Goal: Transaction & Acquisition: Purchase product/service

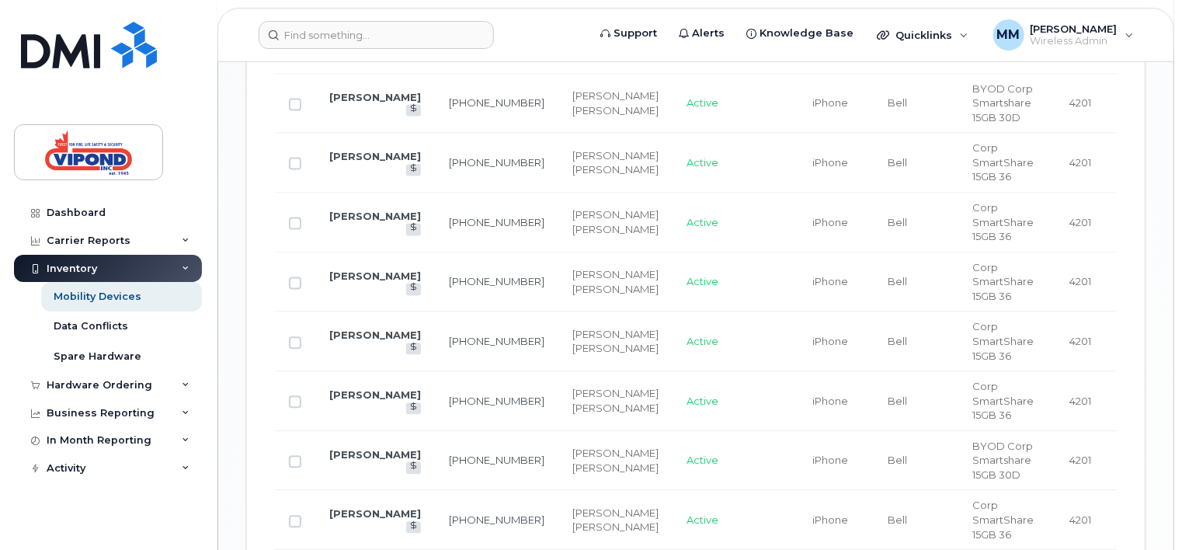
scroll to position [1513, 0]
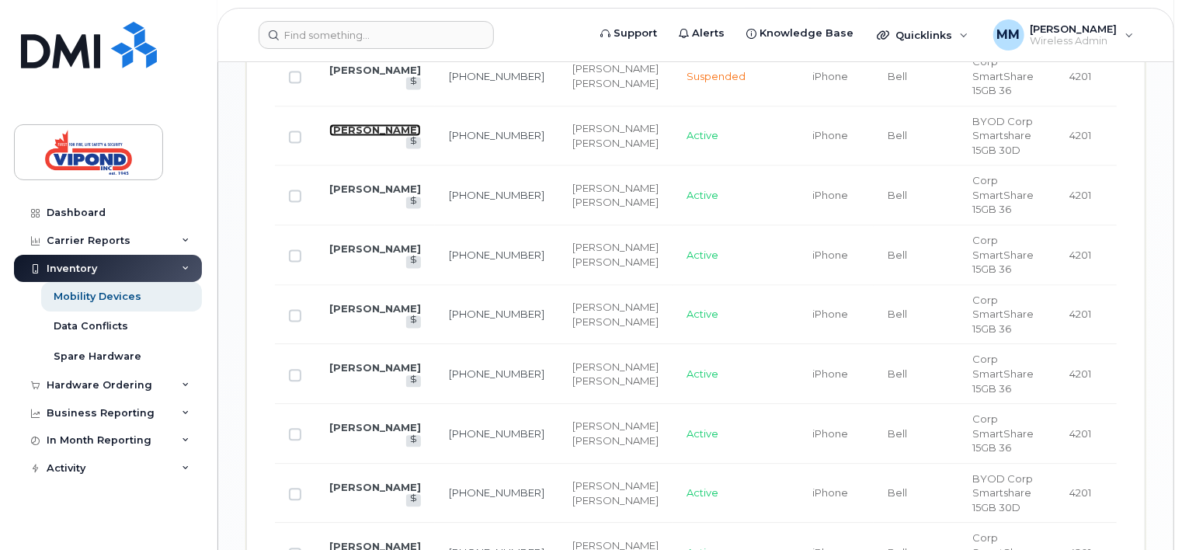
click at [342, 136] on link "Al Cooper" at bounding box center [375, 130] width 92 height 12
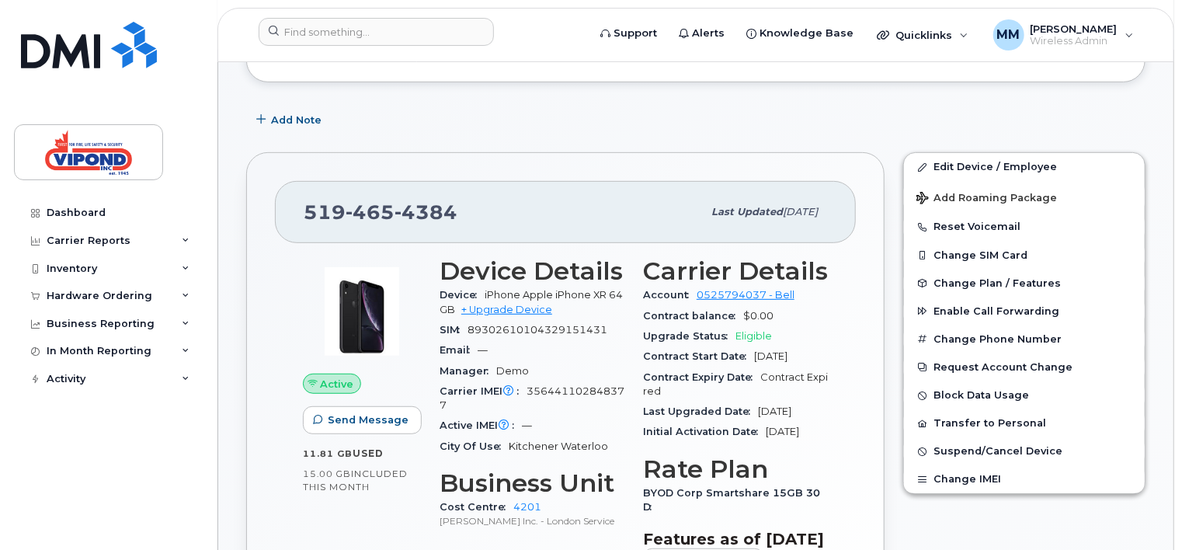
scroll to position [233, 0]
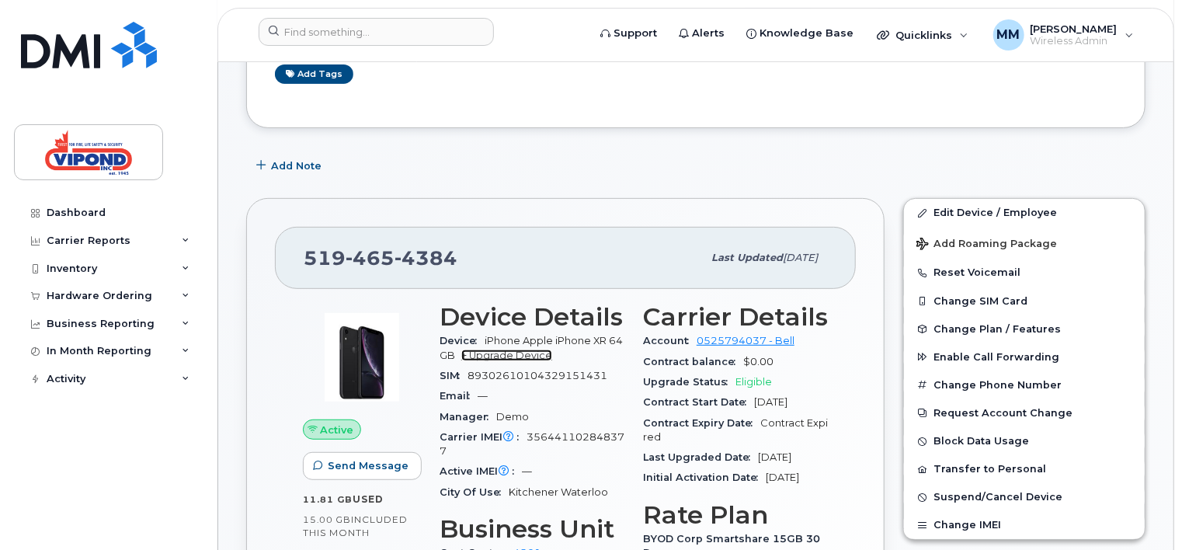
click at [533, 351] on link "+ Upgrade Device" at bounding box center [506, 356] width 91 height 12
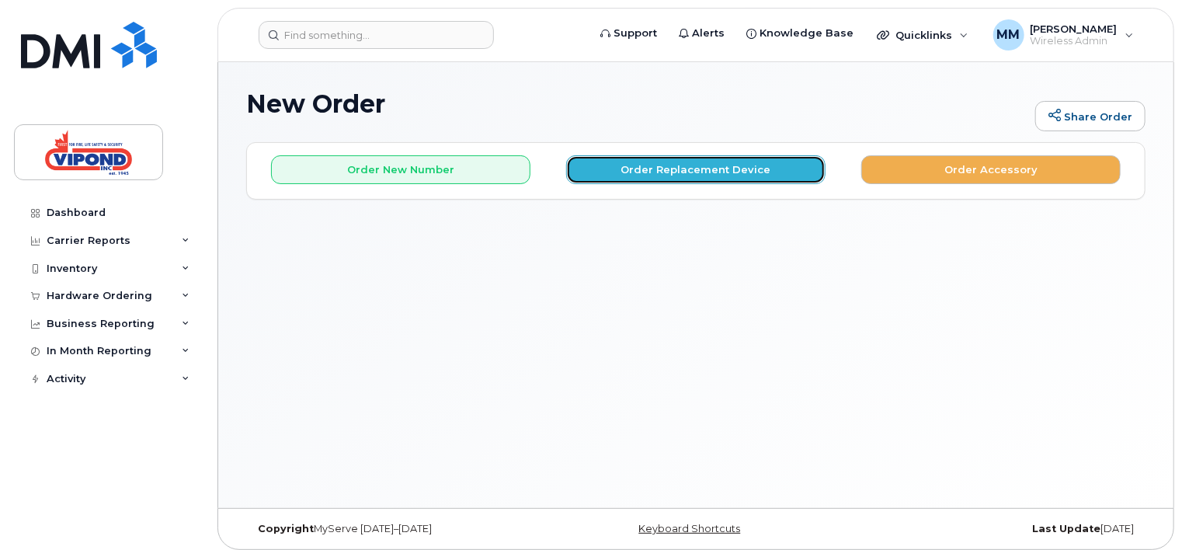
click at [738, 171] on button "Order Replacement Device" at bounding box center [695, 169] width 259 height 29
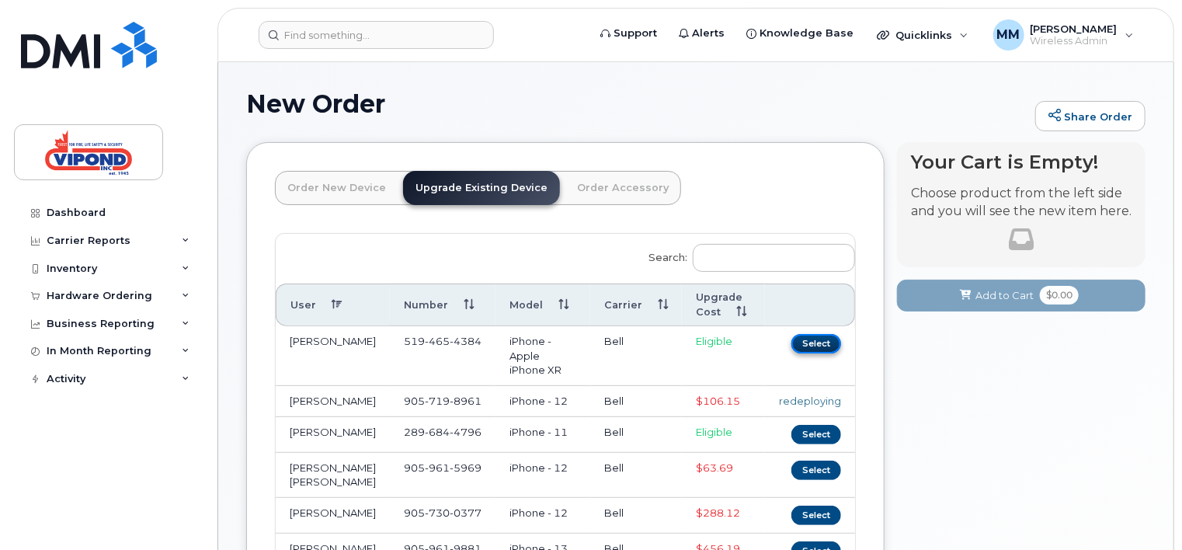
click at [817, 343] on button "Select" at bounding box center [817, 343] width 50 height 19
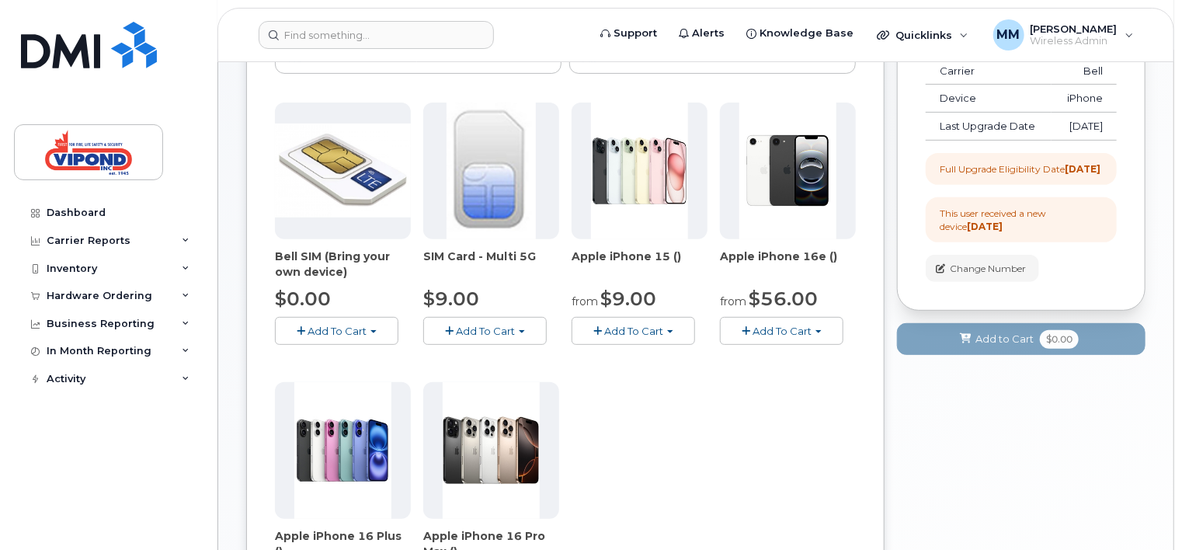
scroll to position [233, 0]
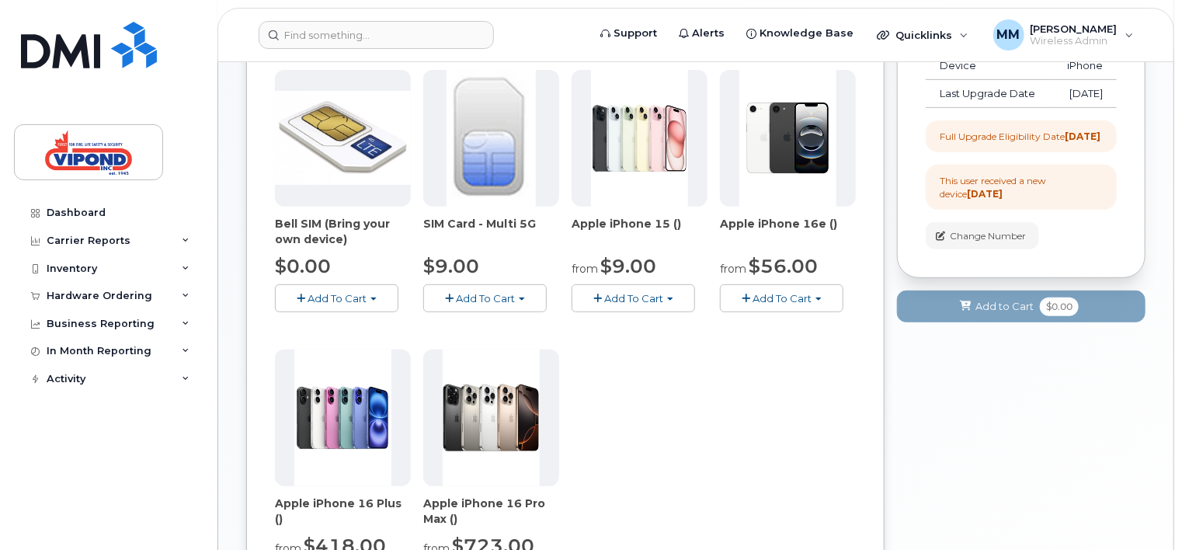
click at [780, 298] on span "Add To Cart" at bounding box center [782, 298] width 59 height 12
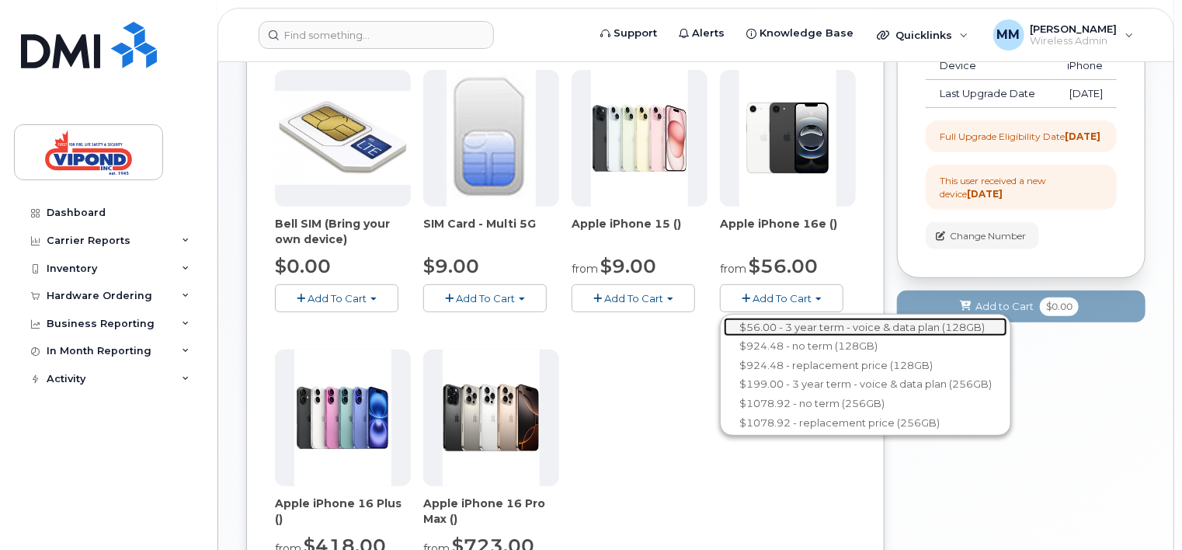
click at [782, 326] on link "$56.00 - 3 year term - voice & data plan (128GB)" at bounding box center [866, 327] width 284 height 19
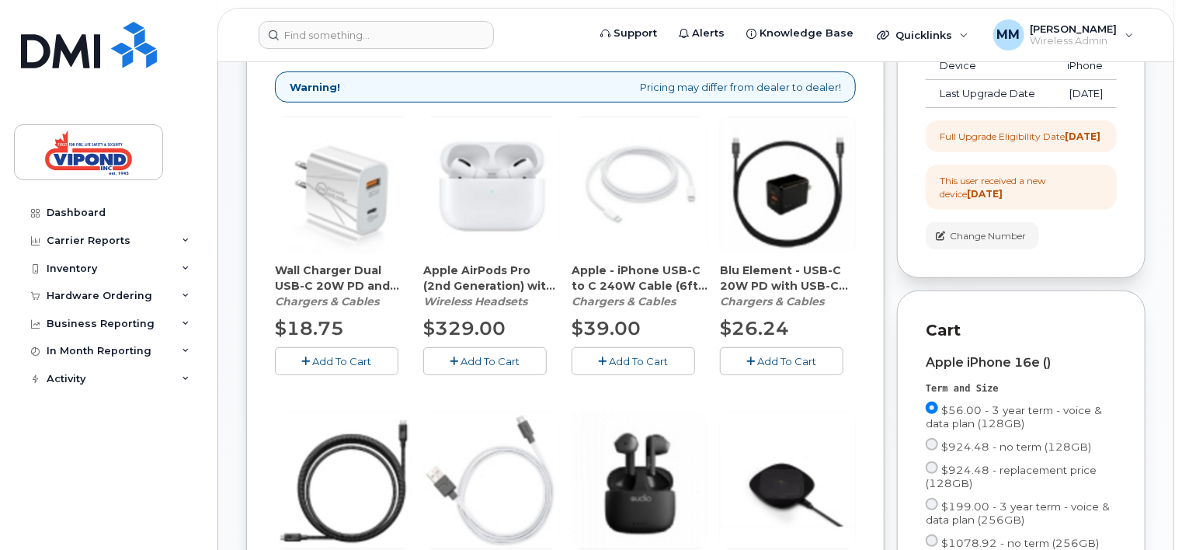
click at [368, 357] on span "Add To Cart" at bounding box center [342, 361] width 59 height 12
click at [630, 358] on span "Add To Cart" at bounding box center [639, 361] width 59 height 12
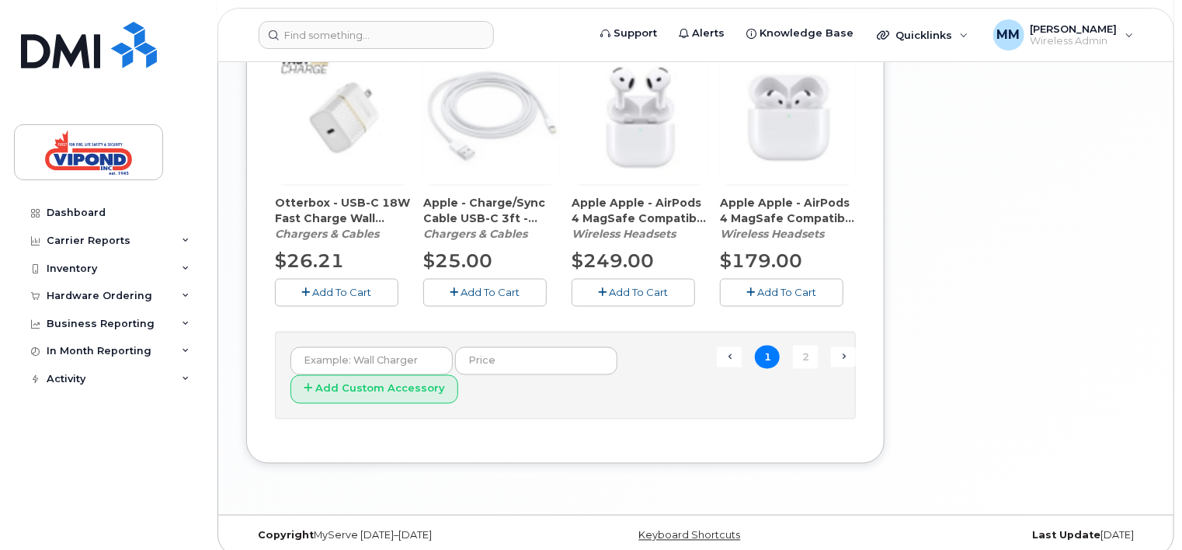
scroll to position [1199, 0]
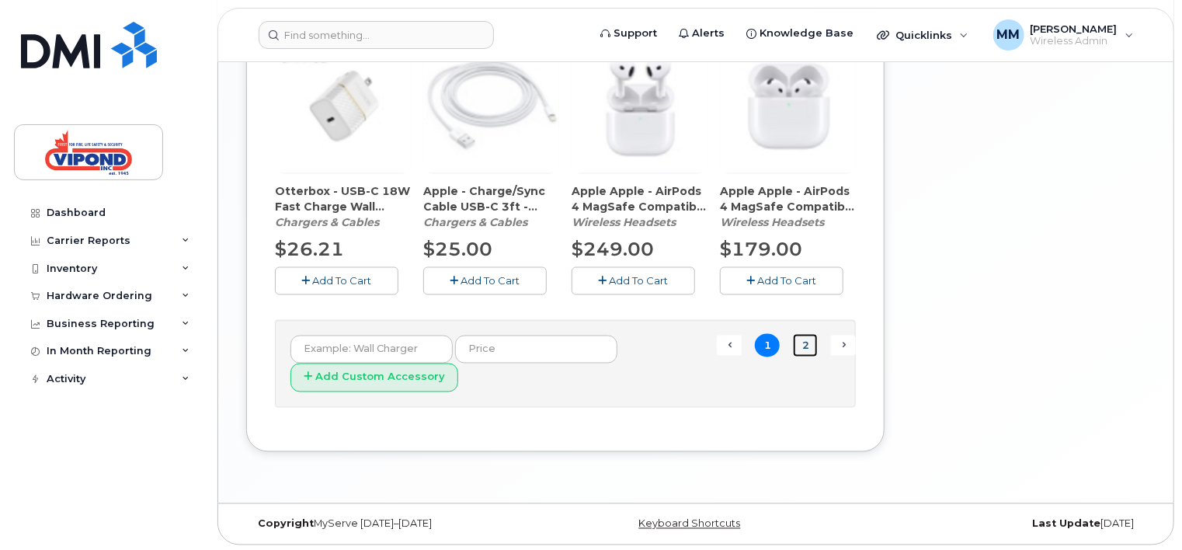
click at [805, 343] on link "2" at bounding box center [805, 346] width 25 height 24
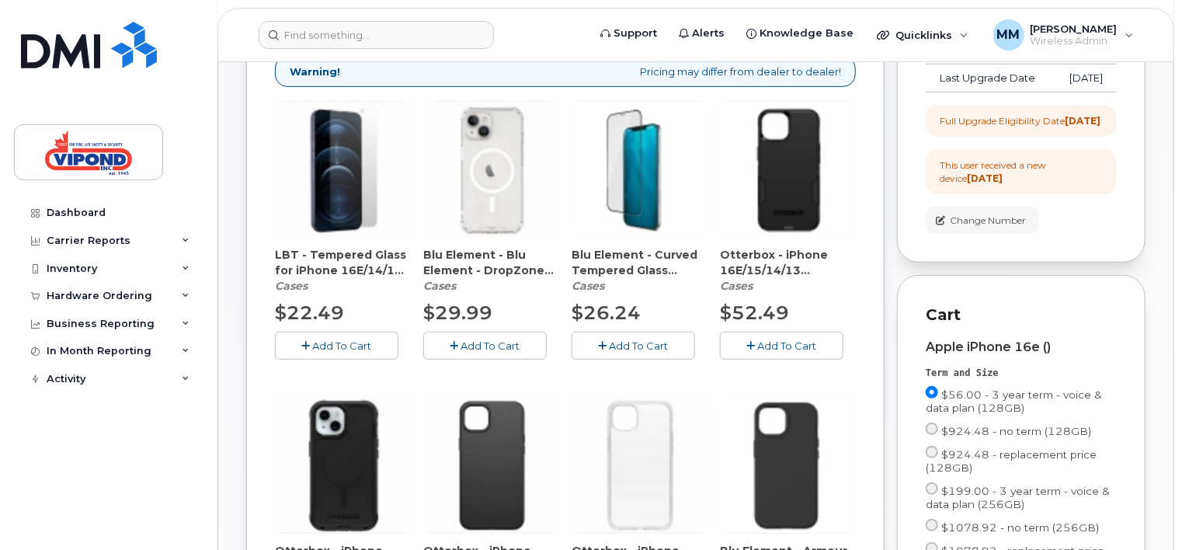
scroll to position [282, 0]
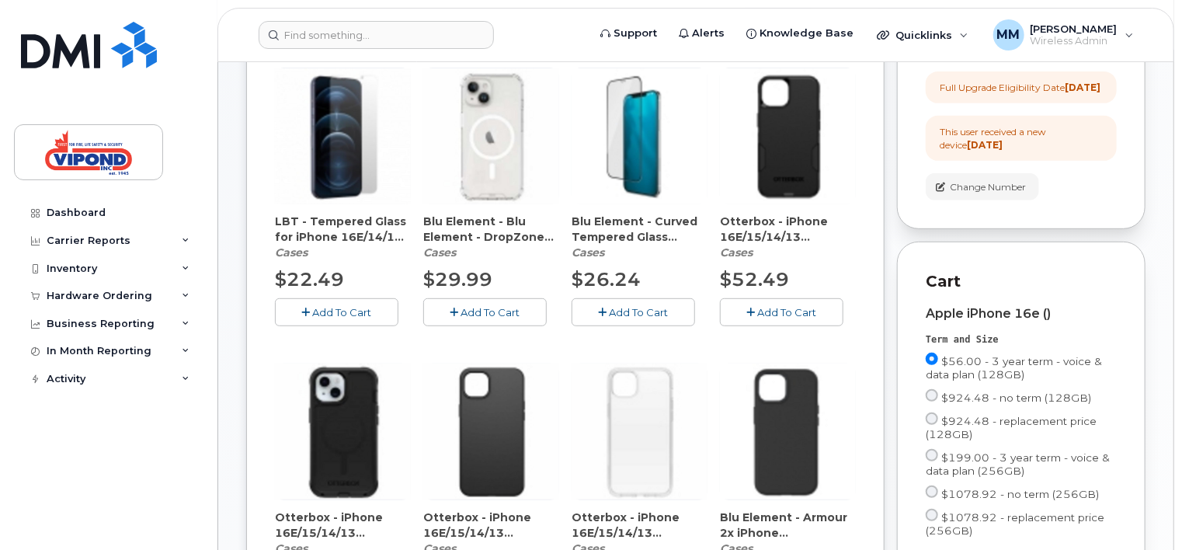
click at [786, 311] on span "Add To Cart" at bounding box center [787, 312] width 59 height 12
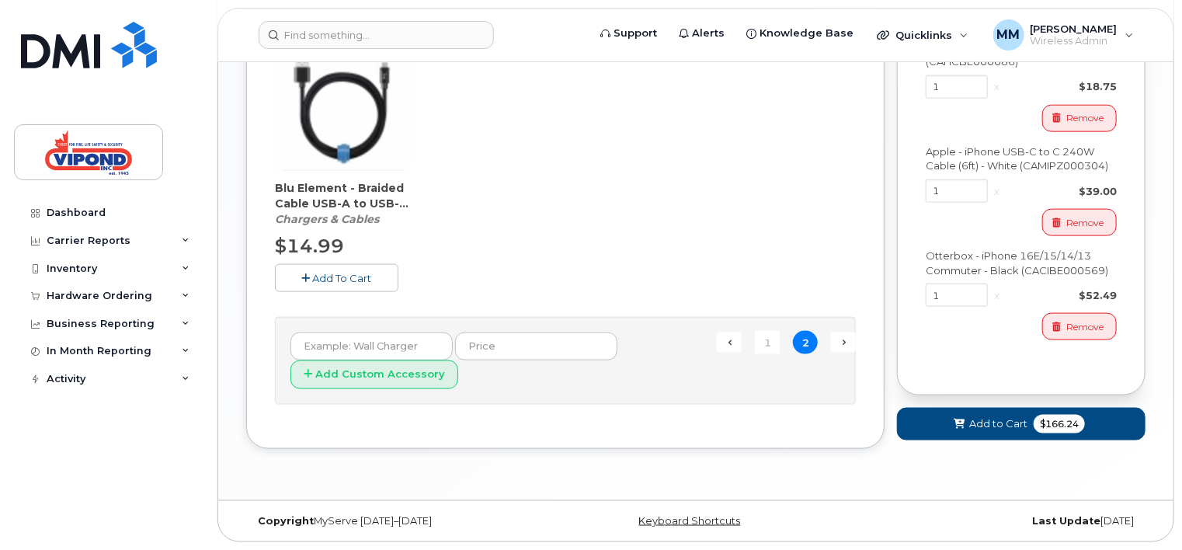
scroll to position [928, 0]
click at [994, 427] on span "Add to Cart" at bounding box center [999, 423] width 58 height 15
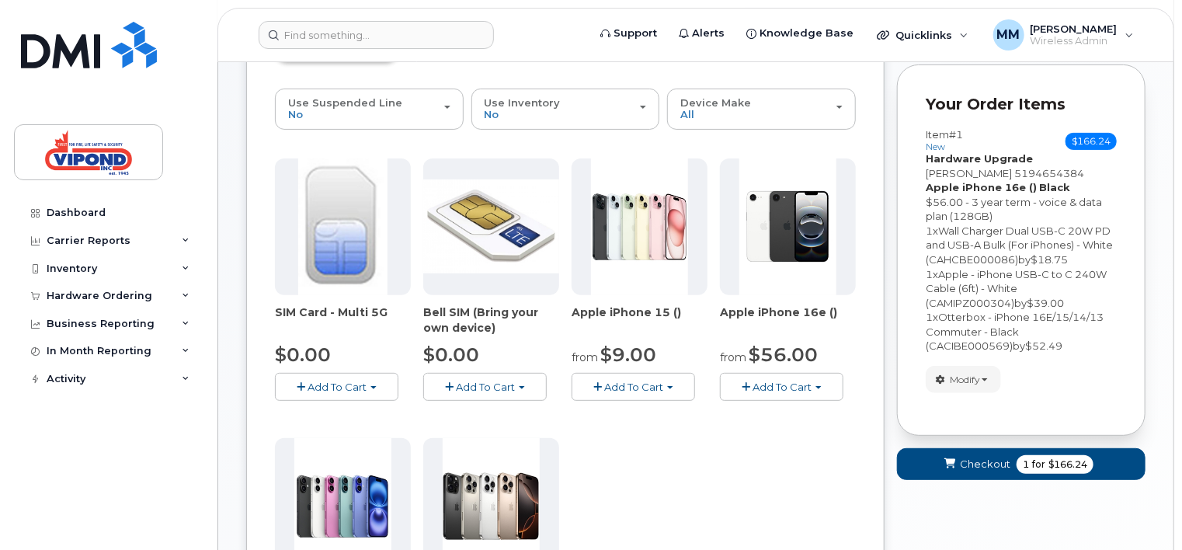
scroll to position [388, 0]
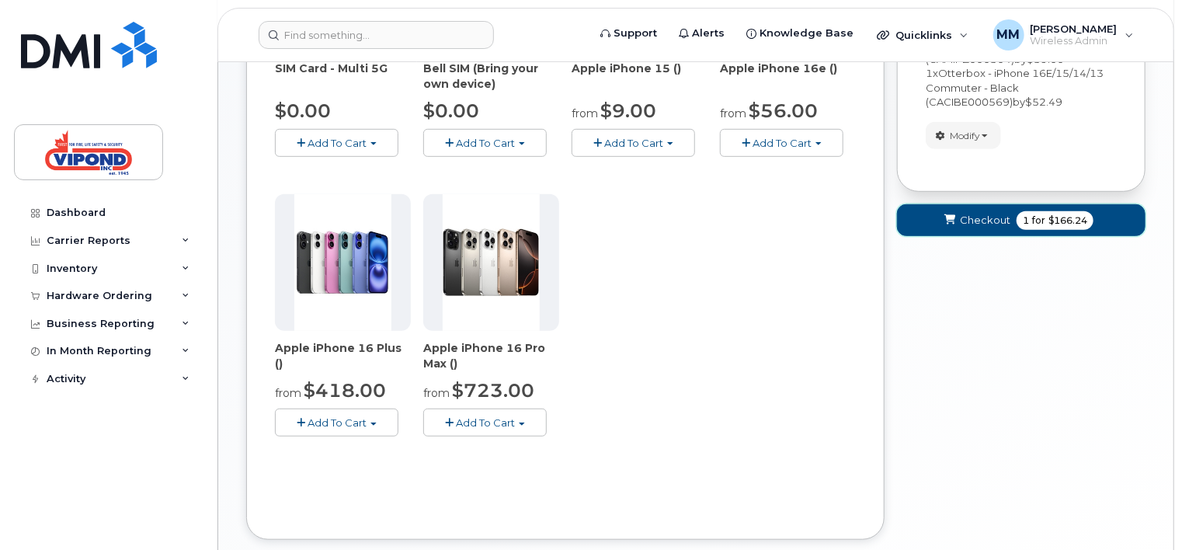
click at [1124, 222] on button "Checkout 1 for $166.24" at bounding box center [1021, 220] width 249 height 32
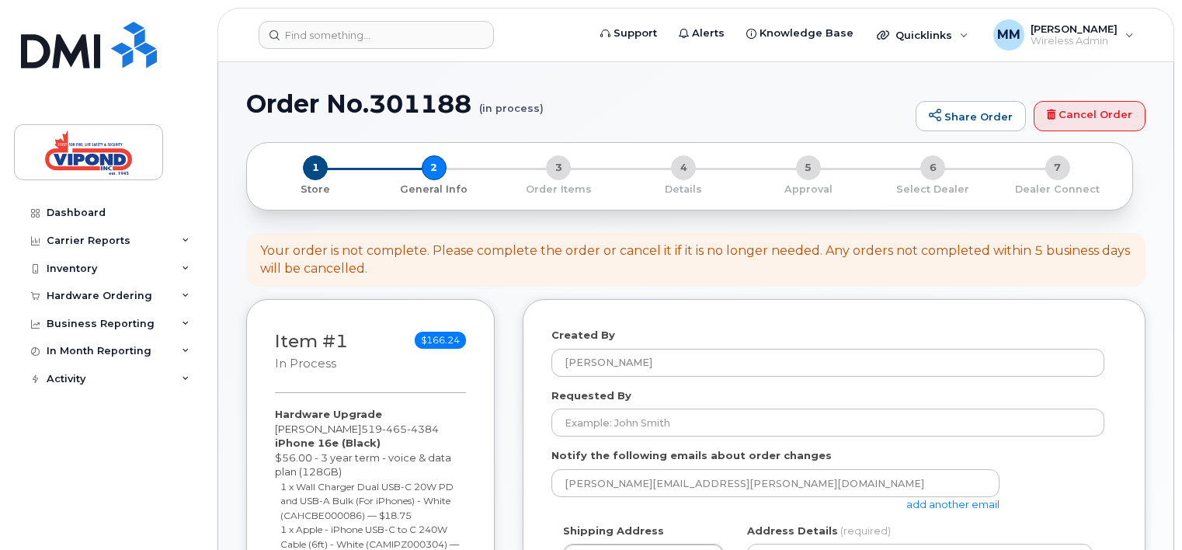
select select
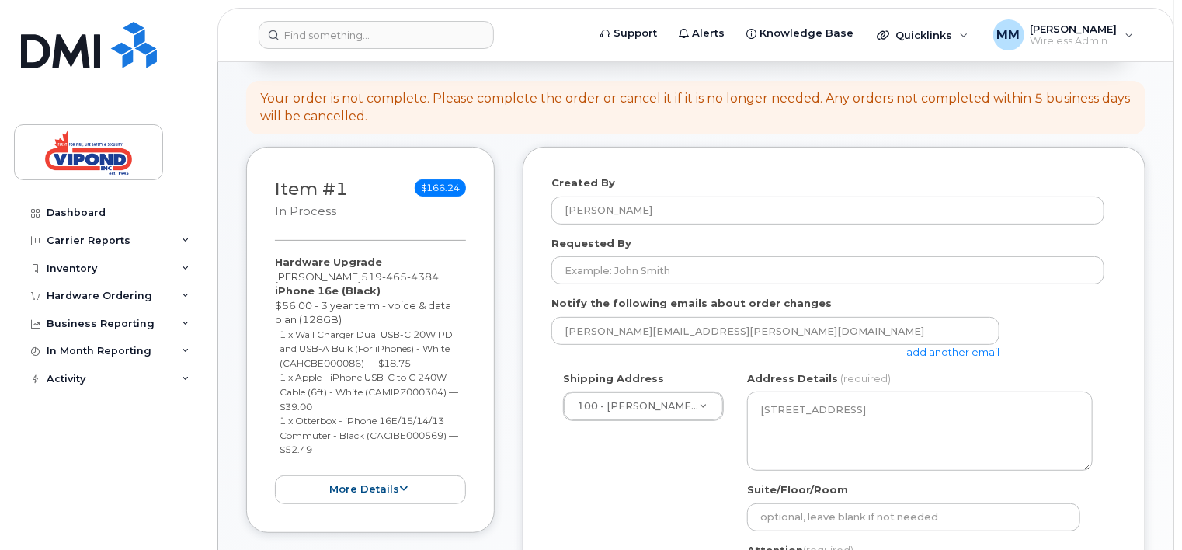
scroll to position [155, 0]
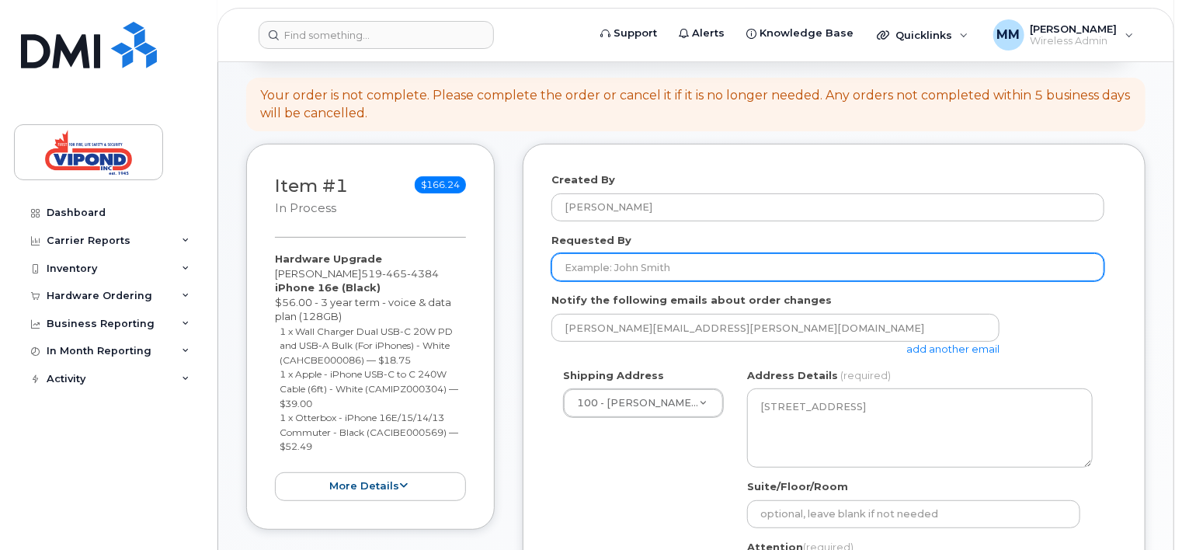
click at [645, 266] on input "Requested By" at bounding box center [828, 267] width 553 height 28
type input "matt"
type input "4164593602"
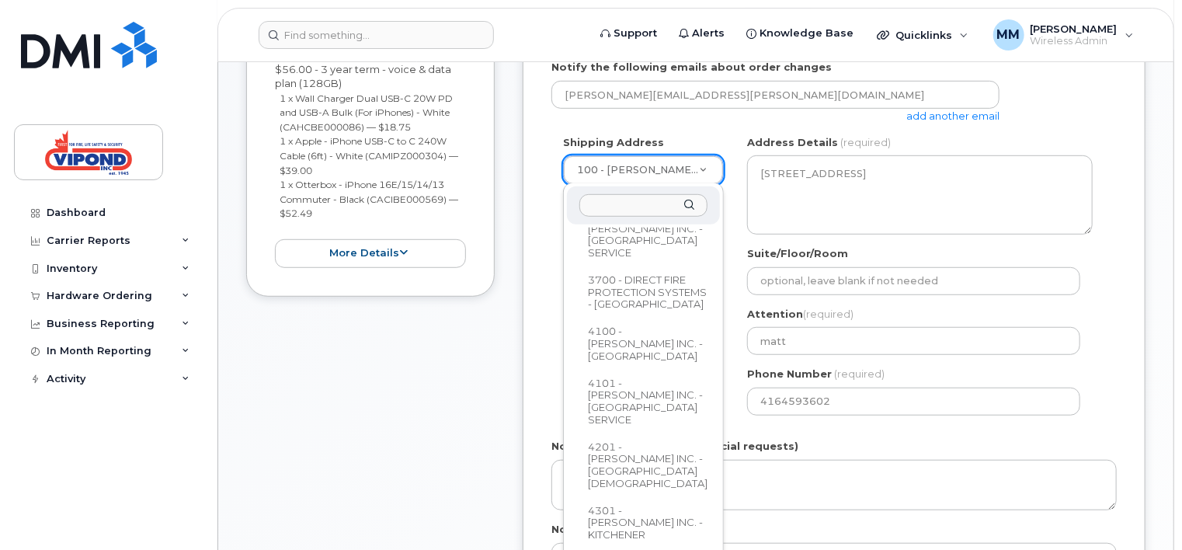
scroll to position [932, 0]
select select
type textarea "807 South Service Road Stoney Creek Ontario L8E 5Z2"
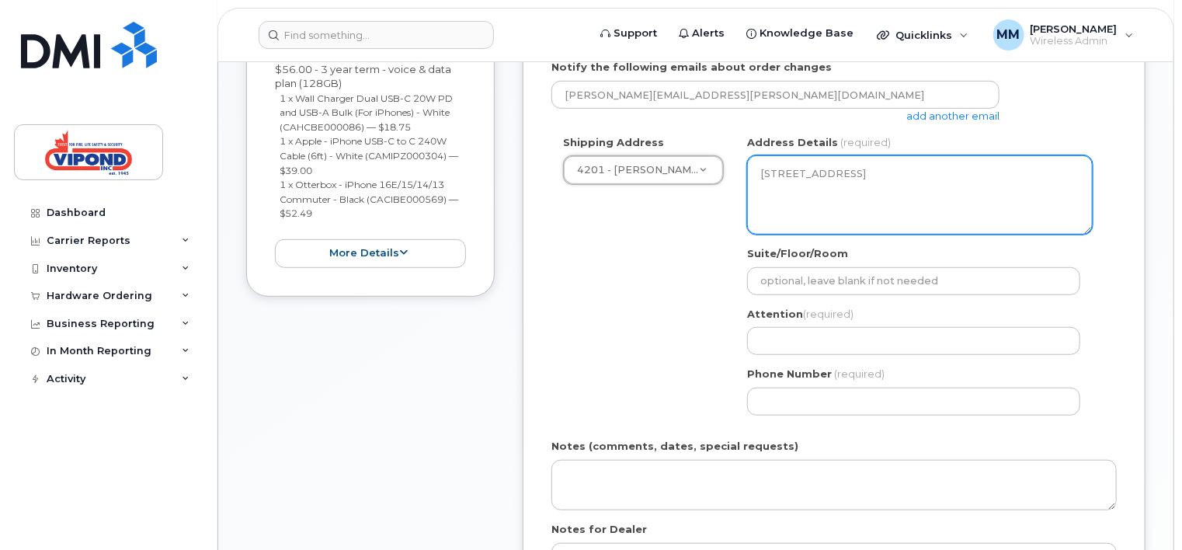
scroll to position [466, 0]
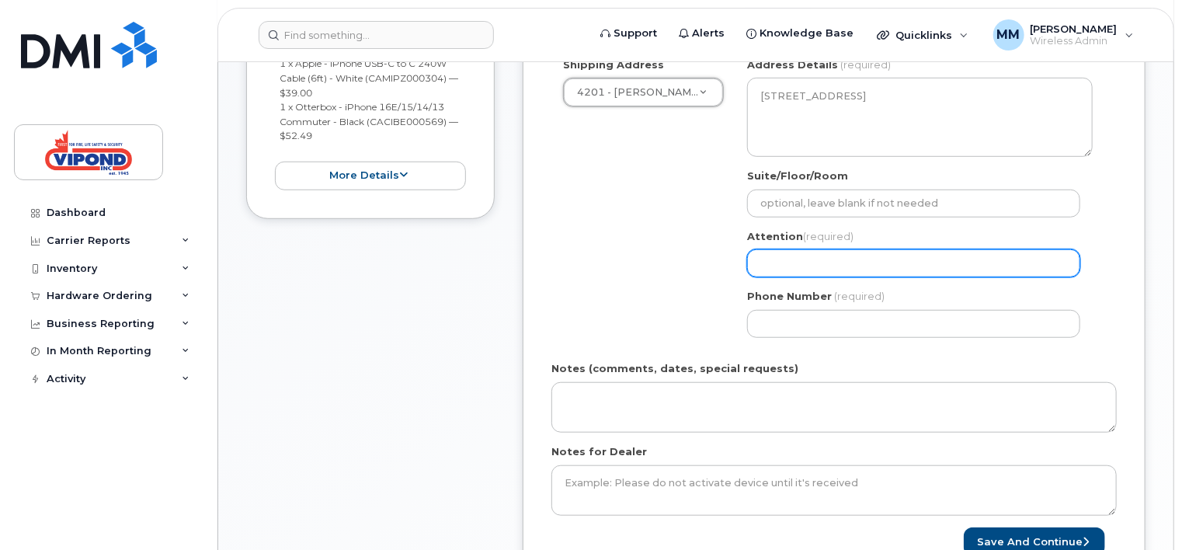
click at [865, 264] on input "Attention (required)" at bounding box center [913, 263] width 333 height 28
type input "matt"
type input "4164593602"
select select
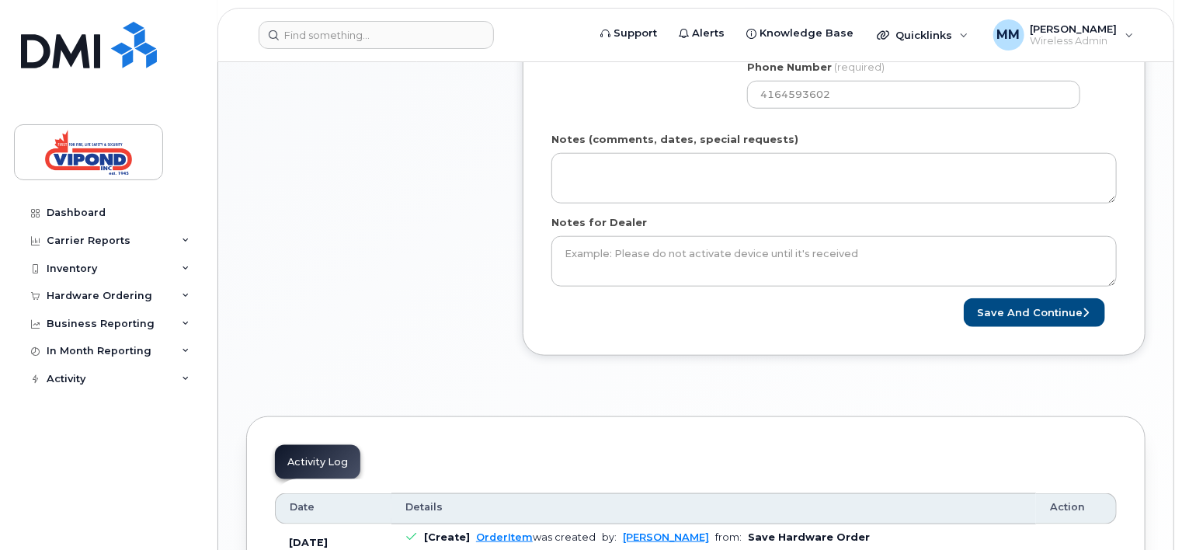
scroll to position [699, 0]
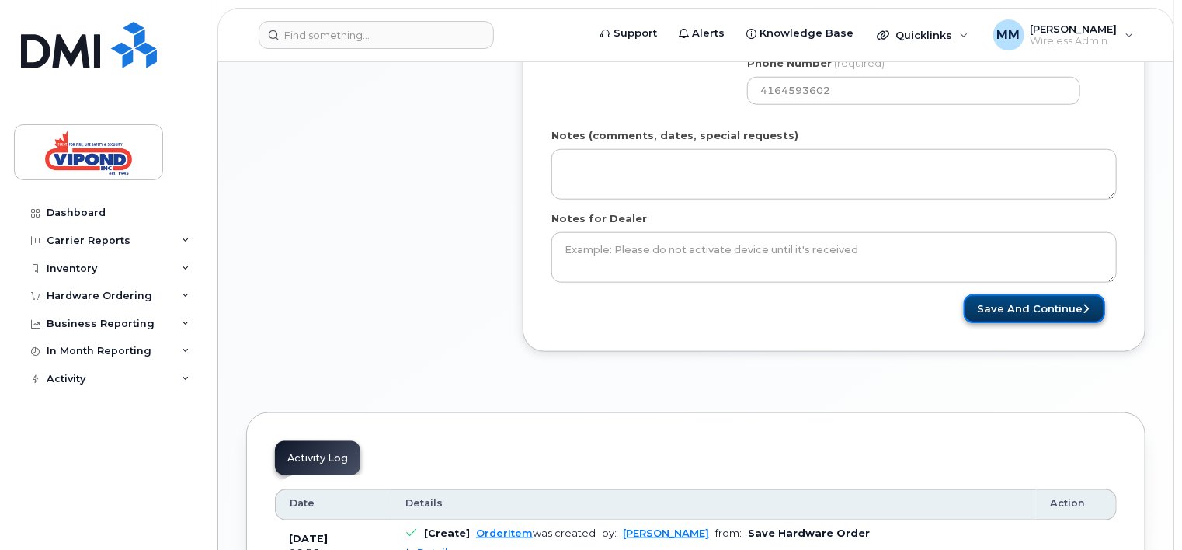
click at [1033, 309] on button "Save and Continue" at bounding box center [1034, 308] width 141 height 29
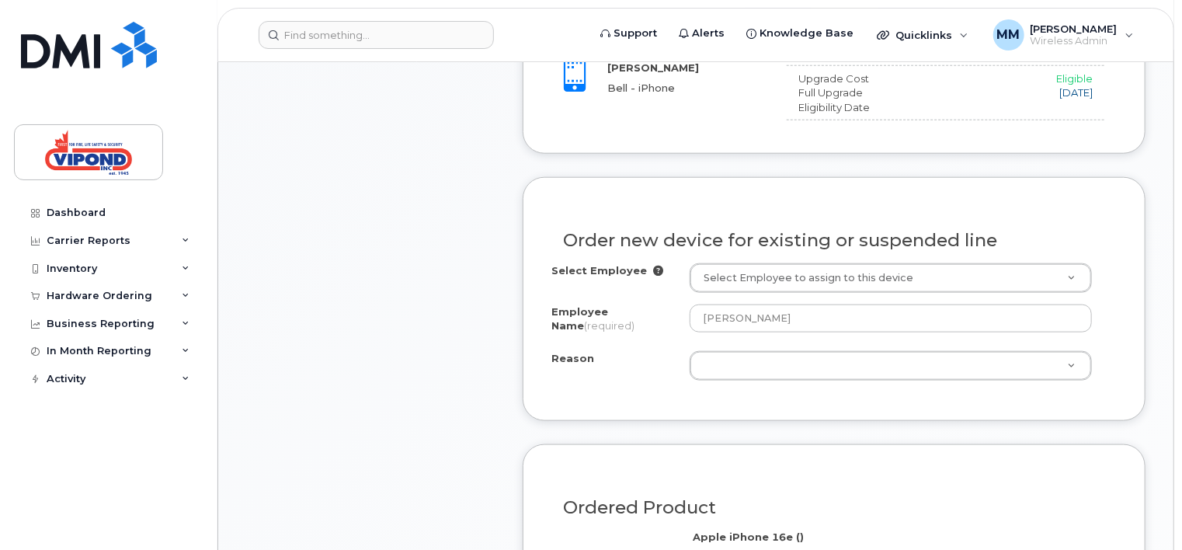
scroll to position [777, 0]
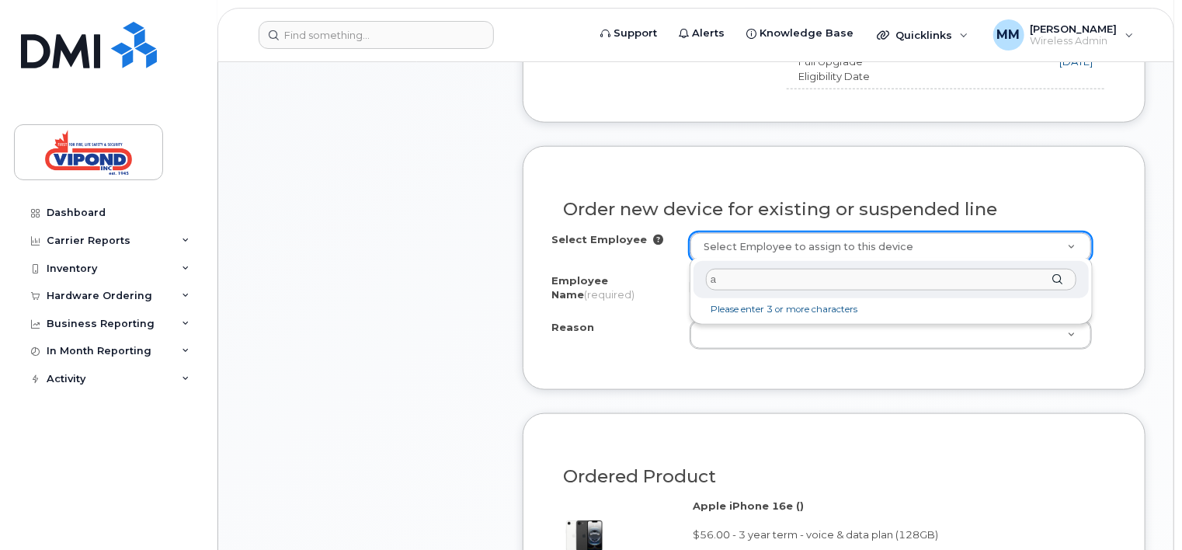
type input "al"
click at [1057, 277] on div "al cooper" at bounding box center [891, 280] width 395 height 38
drag, startPoint x: 1053, startPoint y: 276, endPoint x: 1065, endPoint y: 273, distance: 12.6
click at [1057, 273] on div "al cooper" at bounding box center [891, 280] width 395 height 38
click at [1065, 274] on div "al cooper" at bounding box center [891, 280] width 395 height 38
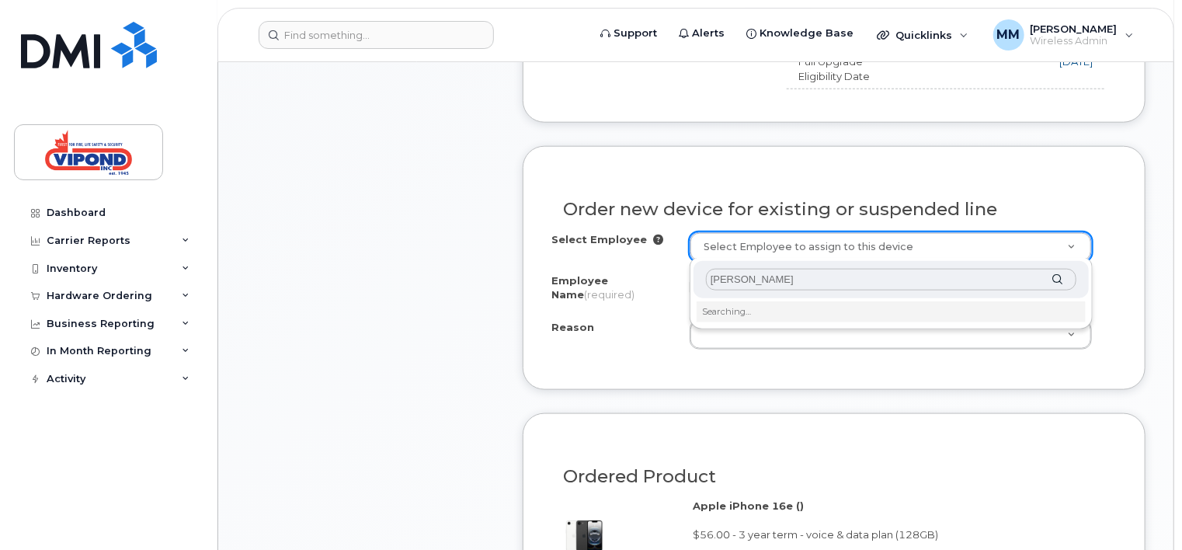
type input "al cooper"
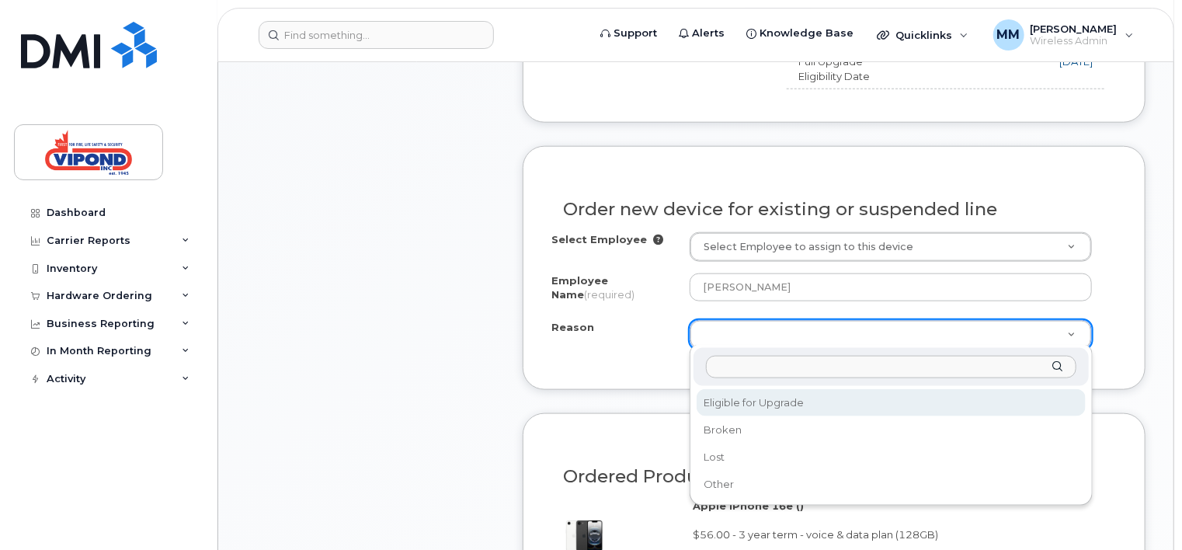
select select "eligible_for_upgrade"
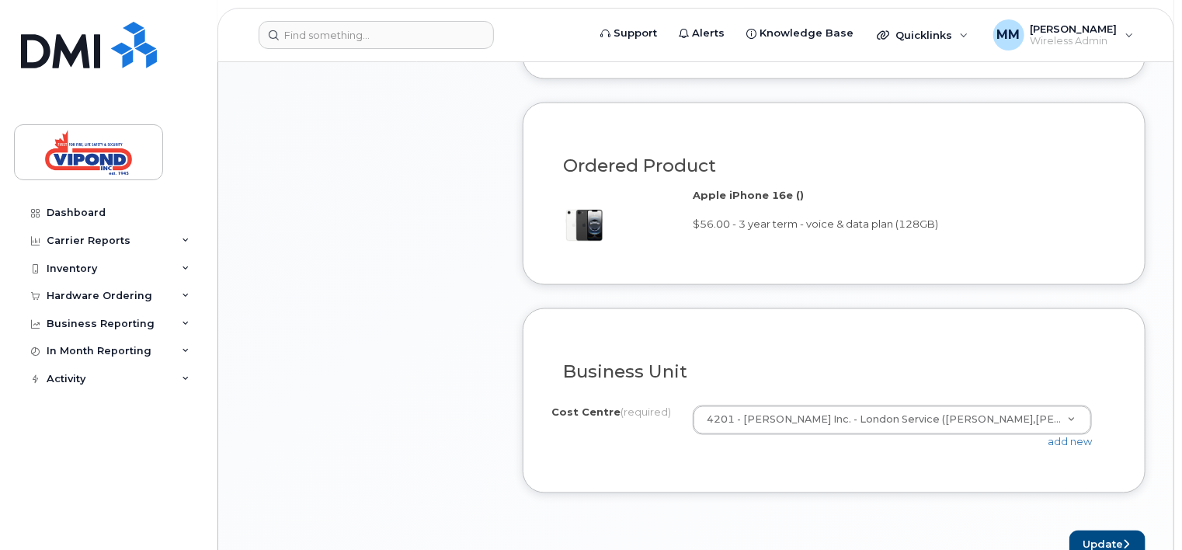
scroll to position [1165, 0]
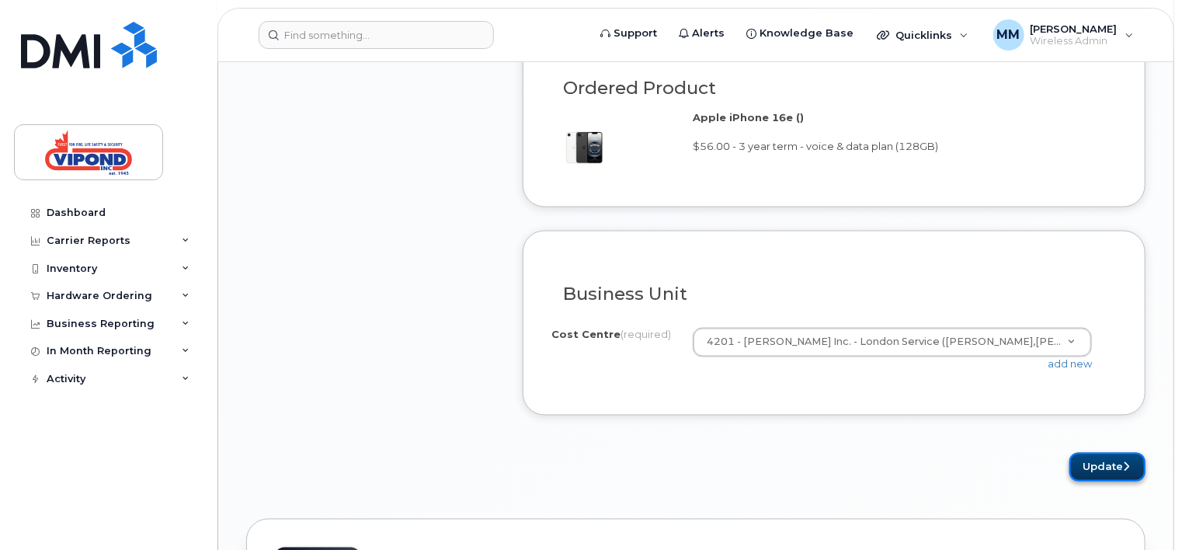
click at [1114, 459] on button "Update" at bounding box center [1108, 467] width 76 height 29
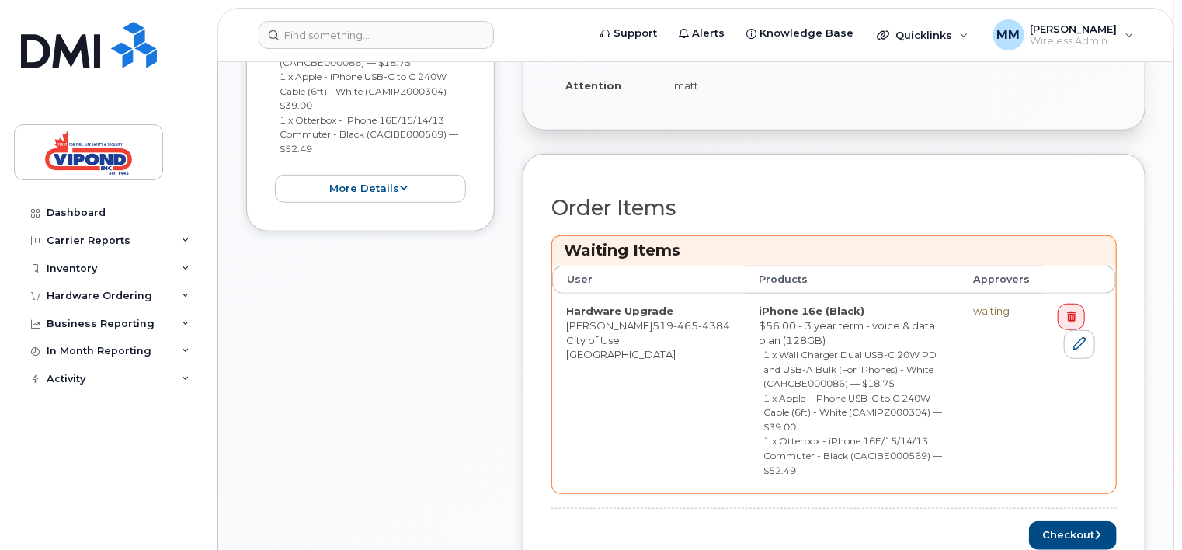
scroll to position [622, 0]
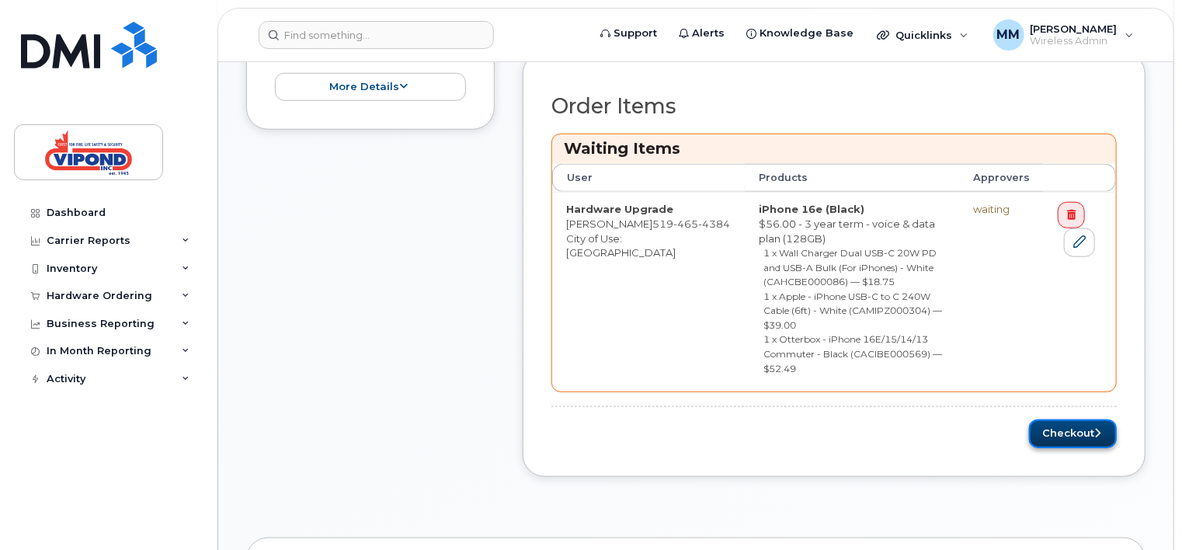
click at [1077, 420] on button "Checkout" at bounding box center [1073, 434] width 88 height 29
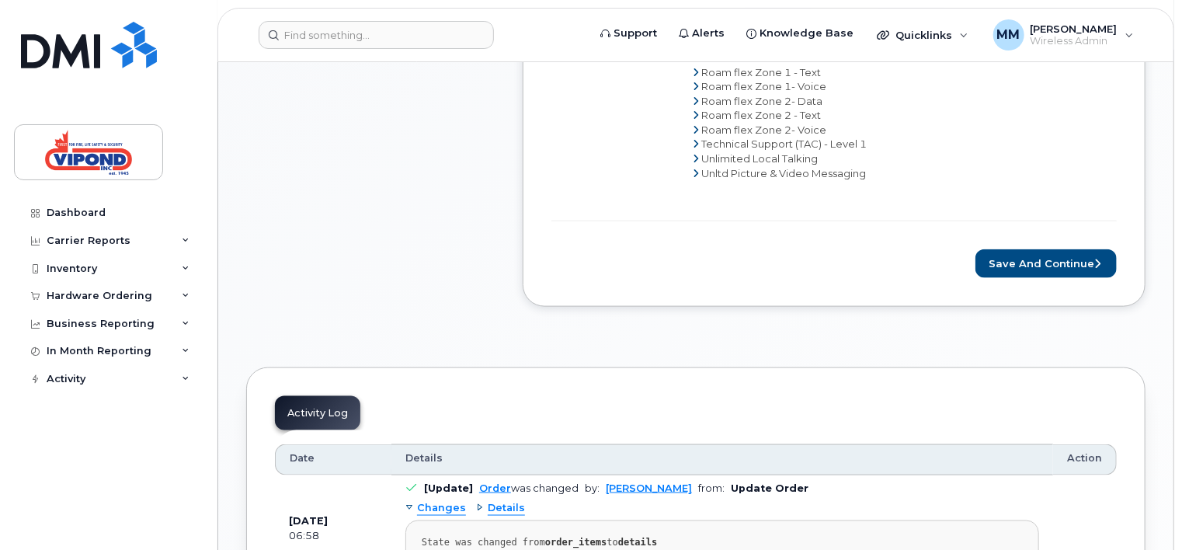
scroll to position [777, 0]
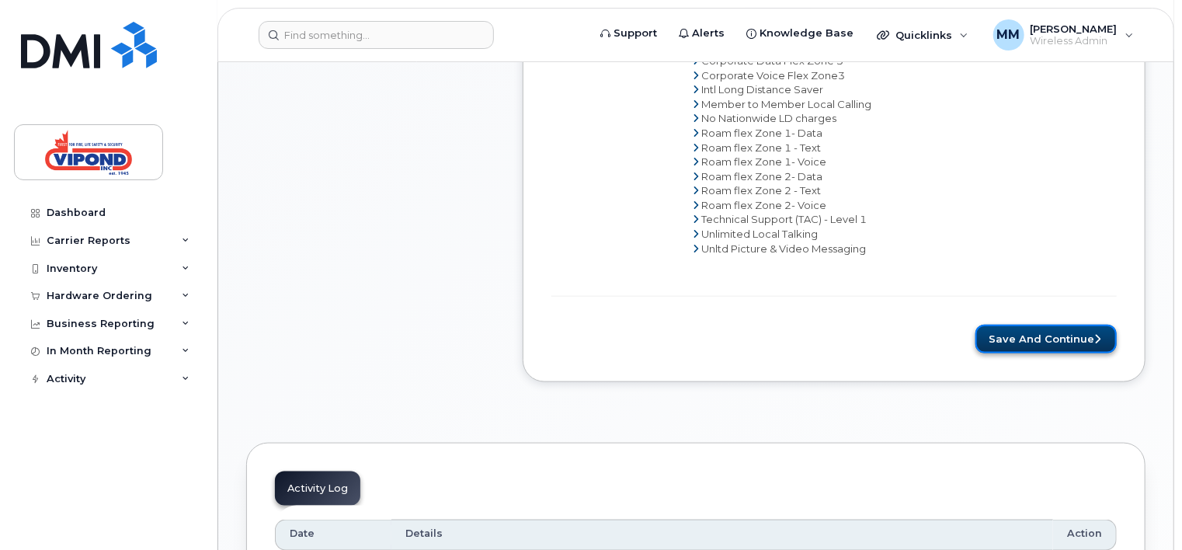
click at [1067, 334] on button "Save and Continue" at bounding box center [1046, 339] width 141 height 29
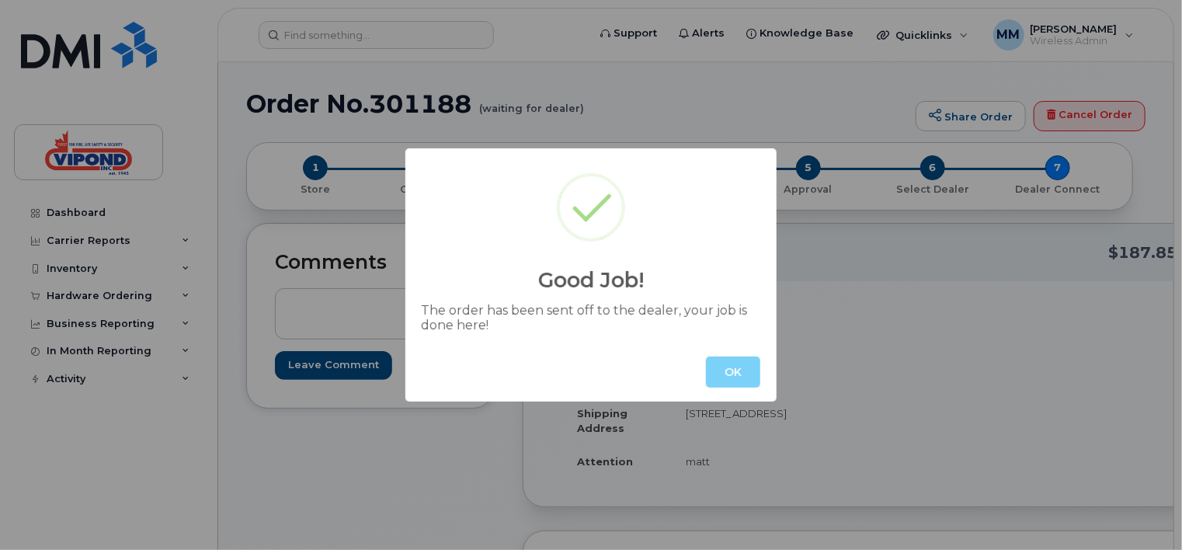
click at [745, 382] on button "OK" at bounding box center [733, 372] width 54 height 31
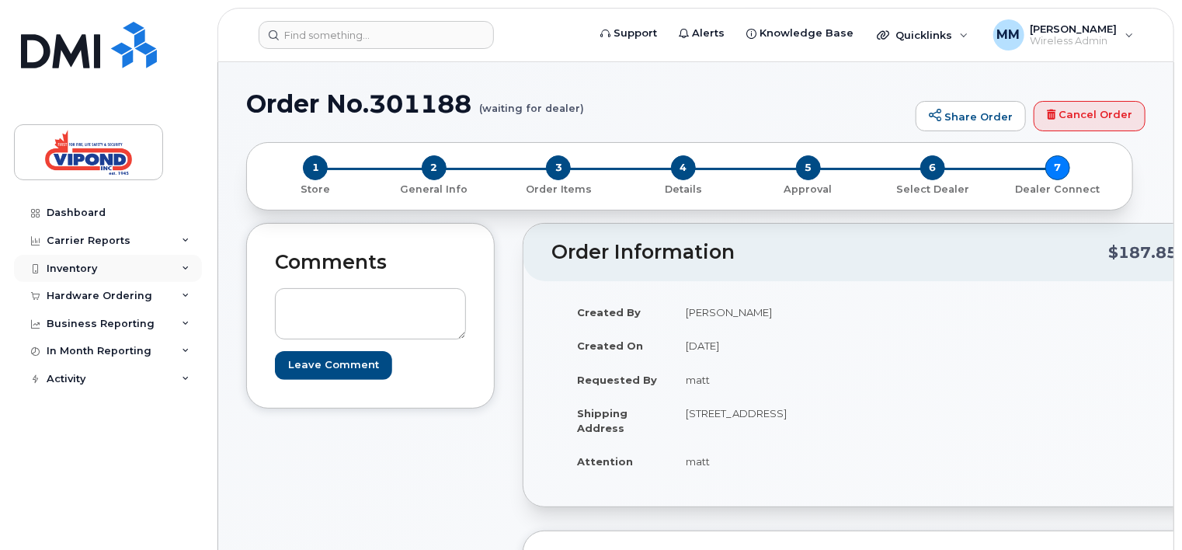
click at [186, 269] on icon at bounding box center [186, 269] width 8 height 8
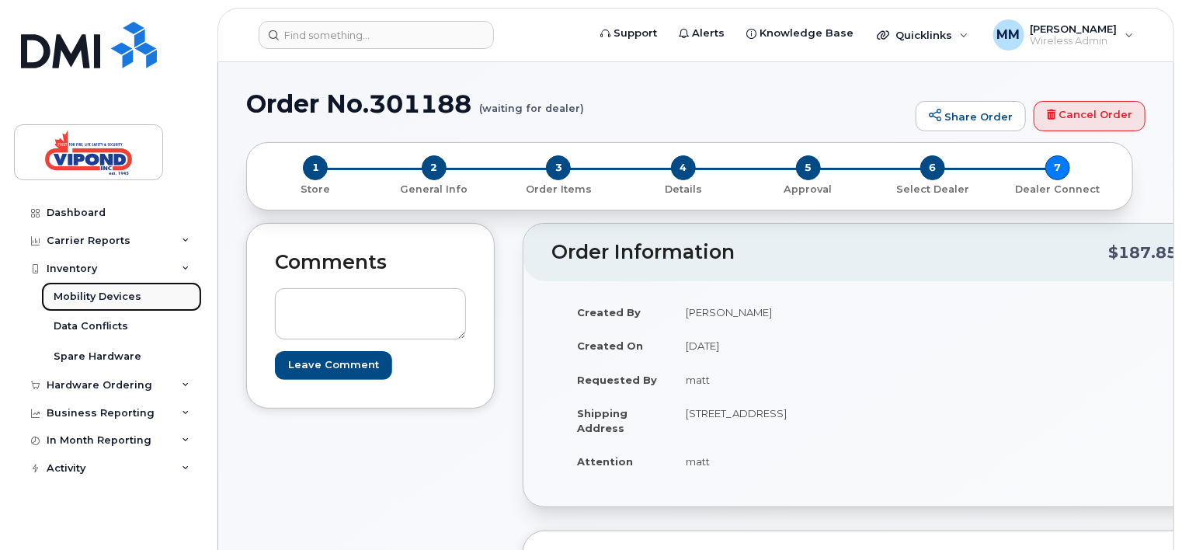
click at [112, 295] on div "Mobility Devices" at bounding box center [98, 297] width 88 height 14
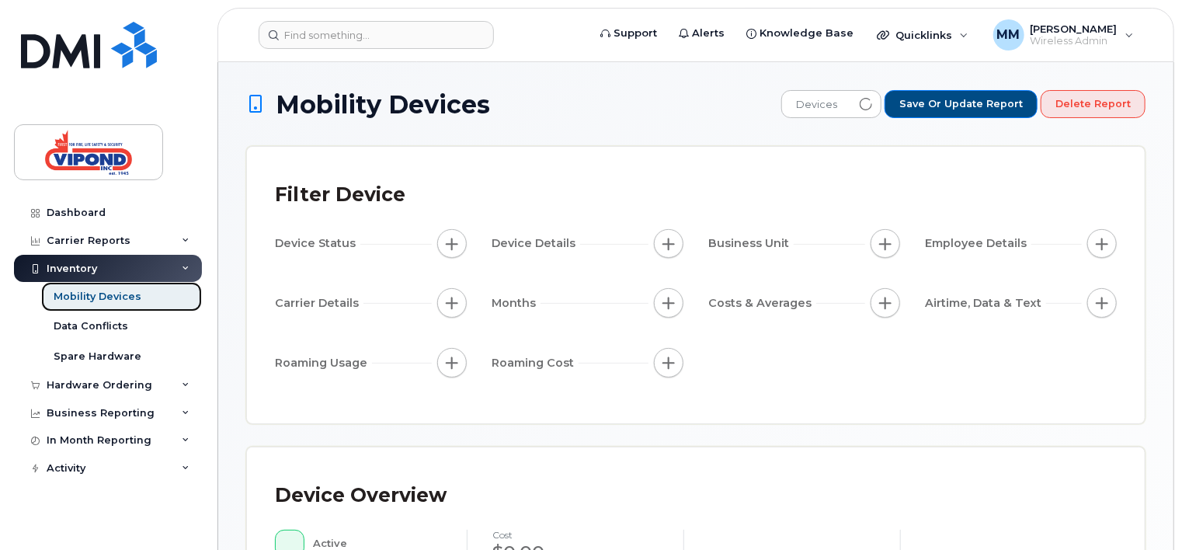
click at [118, 294] on div "Mobility Devices" at bounding box center [98, 297] width 88 height 14
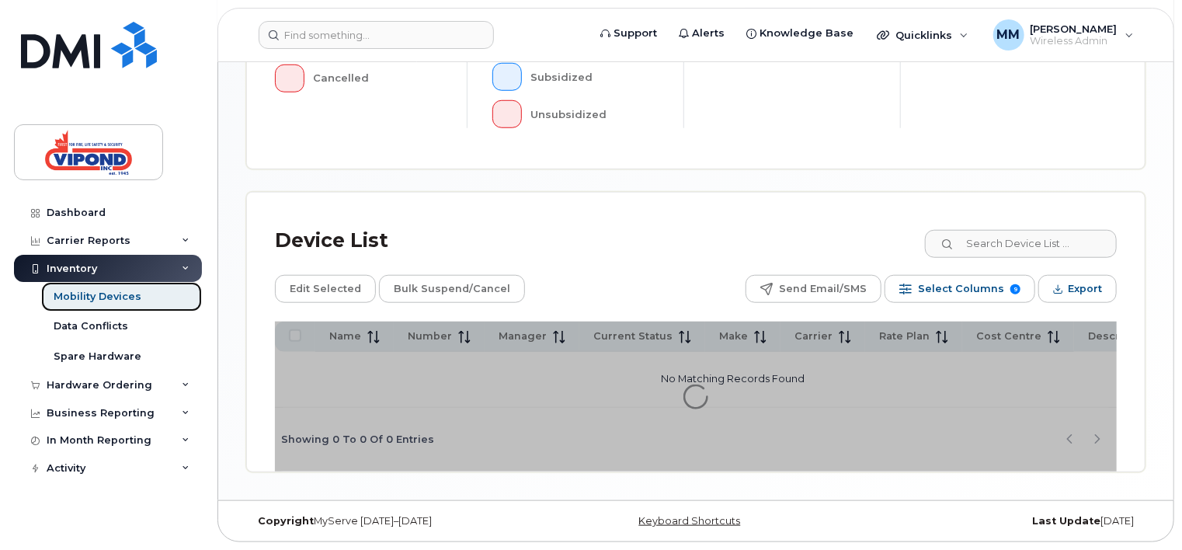
scroll to position [580, 0]
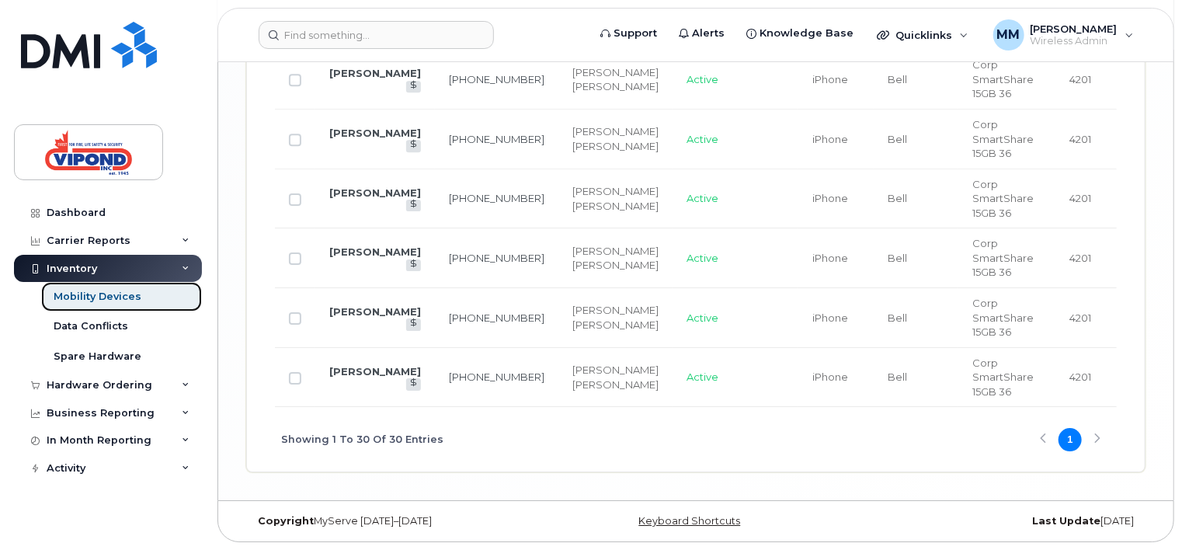
scroll to position [2718, 0]
click at [361, 378] on link "[PERSON_NAME]" at bounding box center [375, 371] width 92 height 12
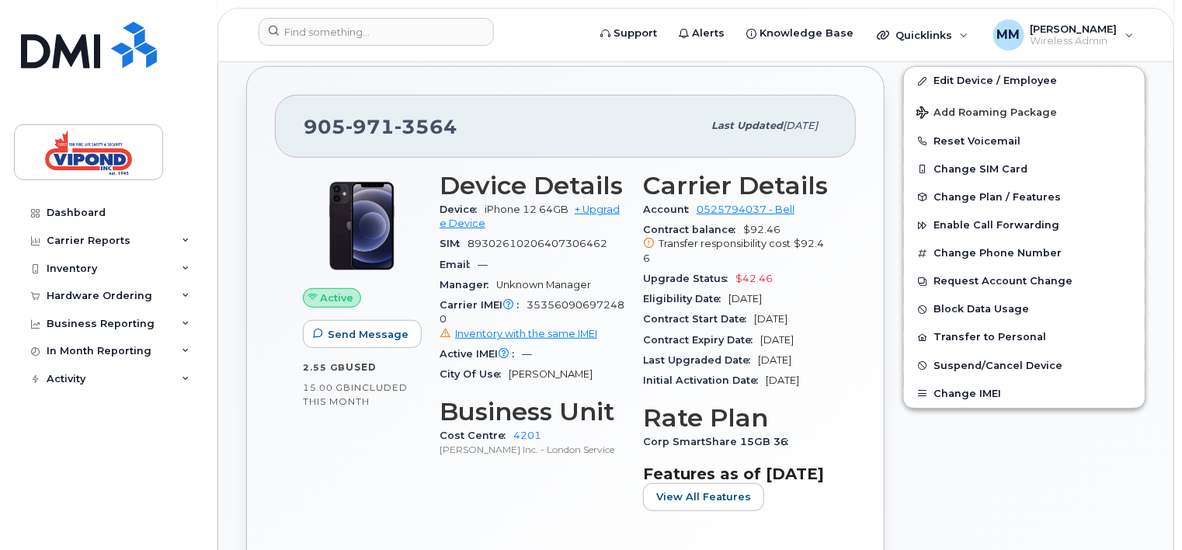
scroll to position [311, 0]
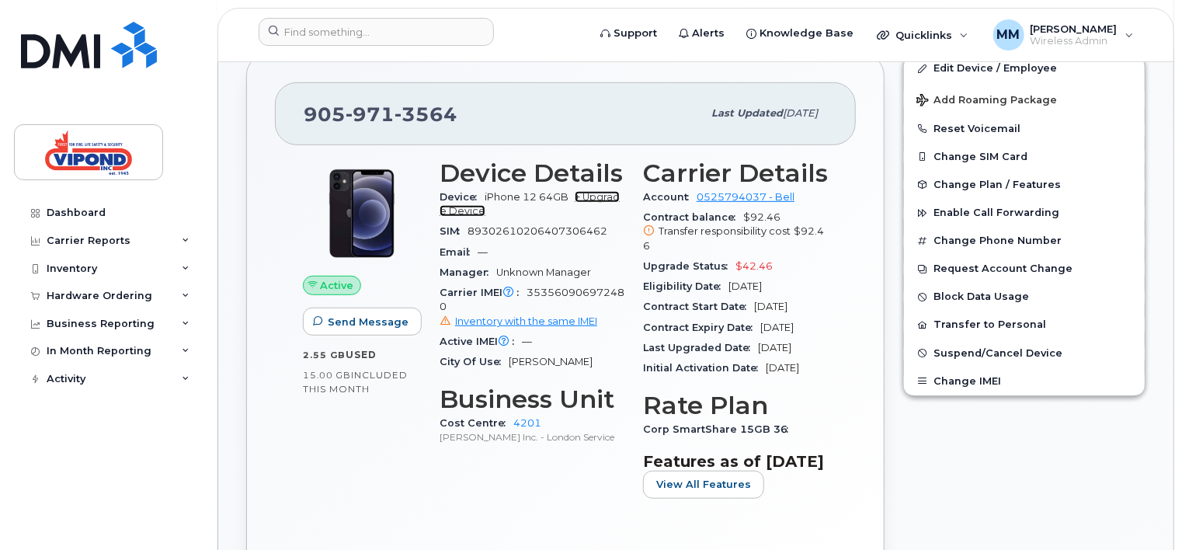
click at [604, 197] on link "+ Upgrade Device" at bounding box center [530, 204] width 180 height 26
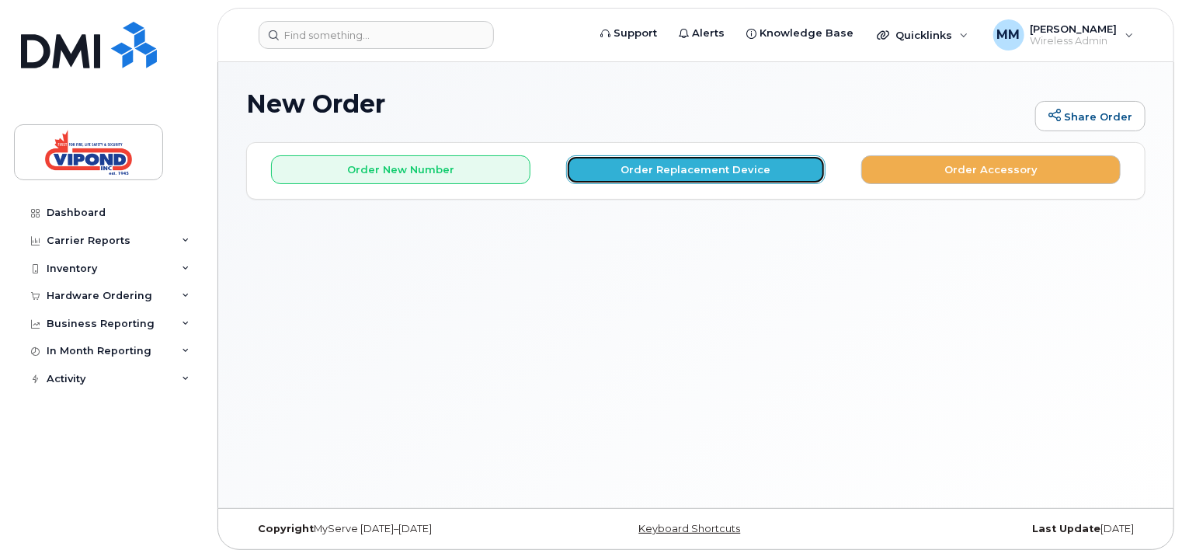
click at [699, 171] on button "Order Replacement Device" at bounding box center [695, 169] width 259 height 29
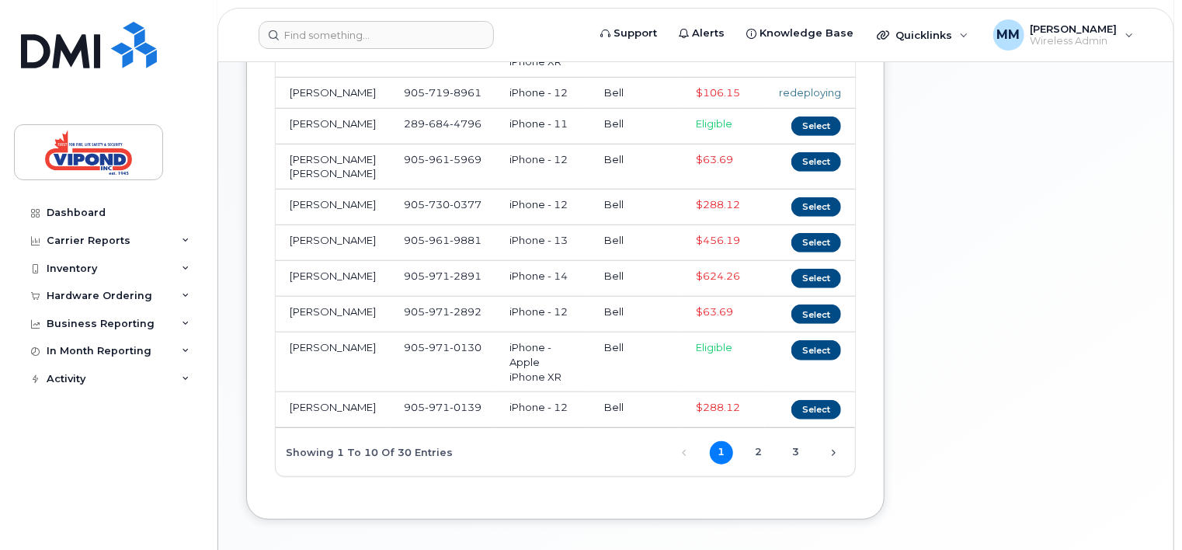
scroll to position [311, 0]
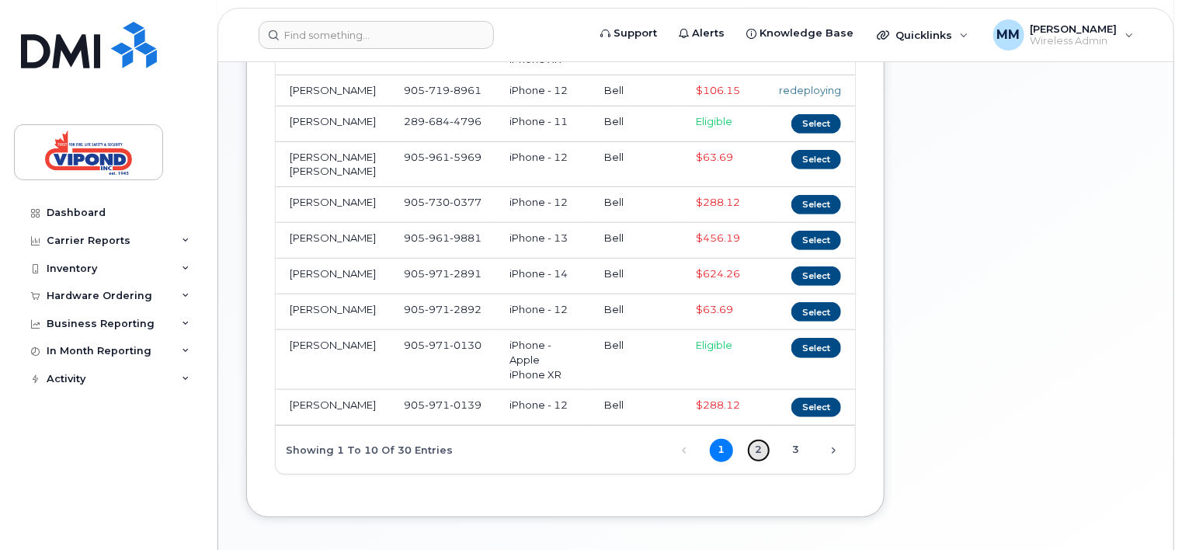
click at [763, 446] on link "2" at bounding box center [758, 450] width 23 height 23
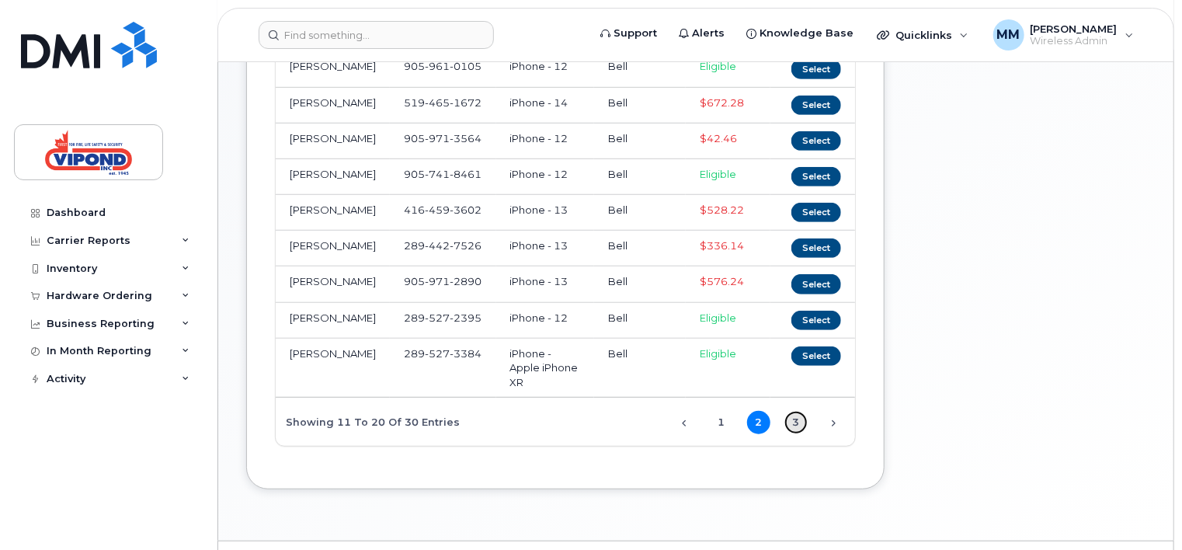
click at [799, 432] on link "3" at bounding box center [796, 422] width 23 height 23
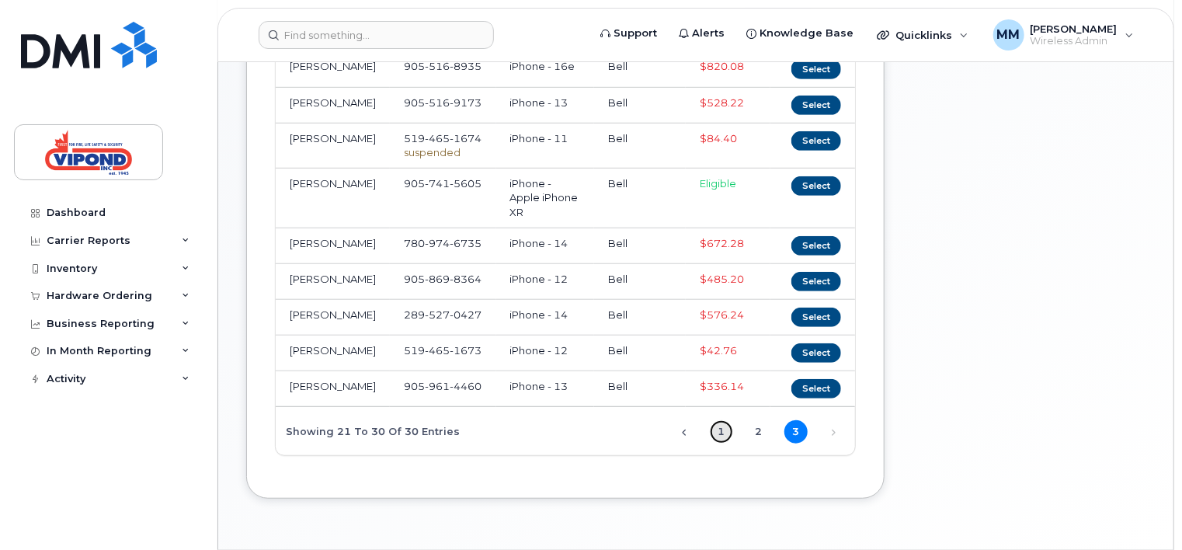
click at [722, 444] on link "1" at bounding box center [721, 431] width 23 height 23
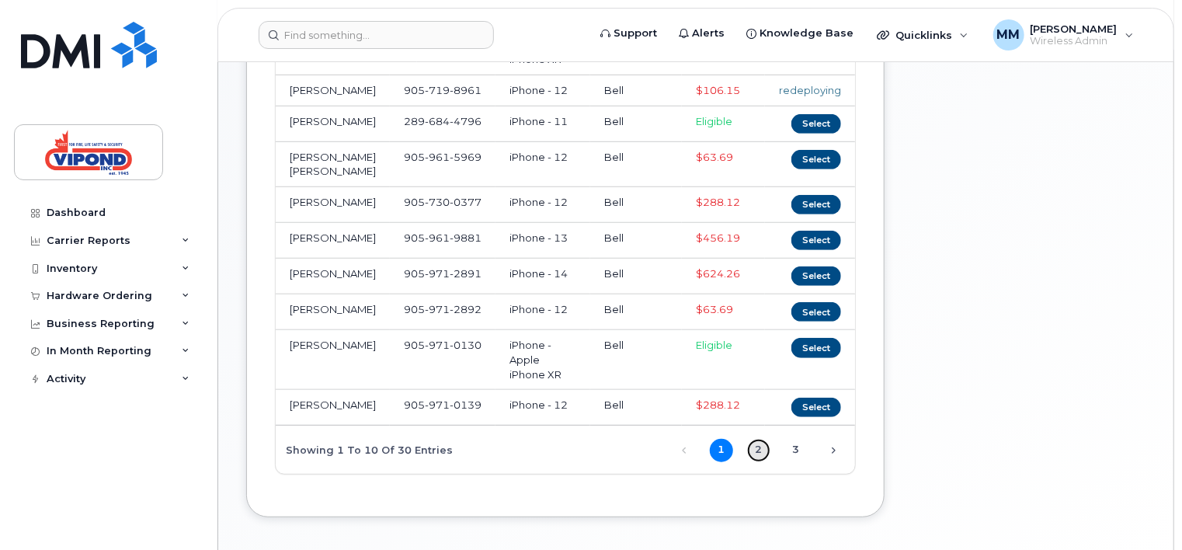
click at [757, 439] on link "2" at bounding box center [758, 450] width 23 height 23
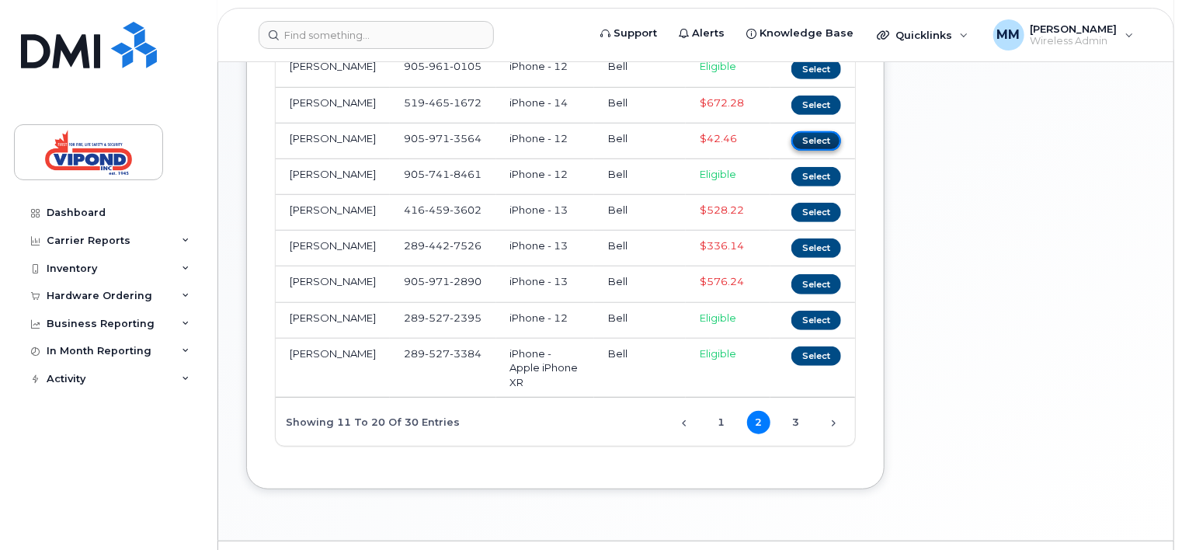
click at [820, 151] on button "Select" at bounding box center [817, 140] width 50 height 19
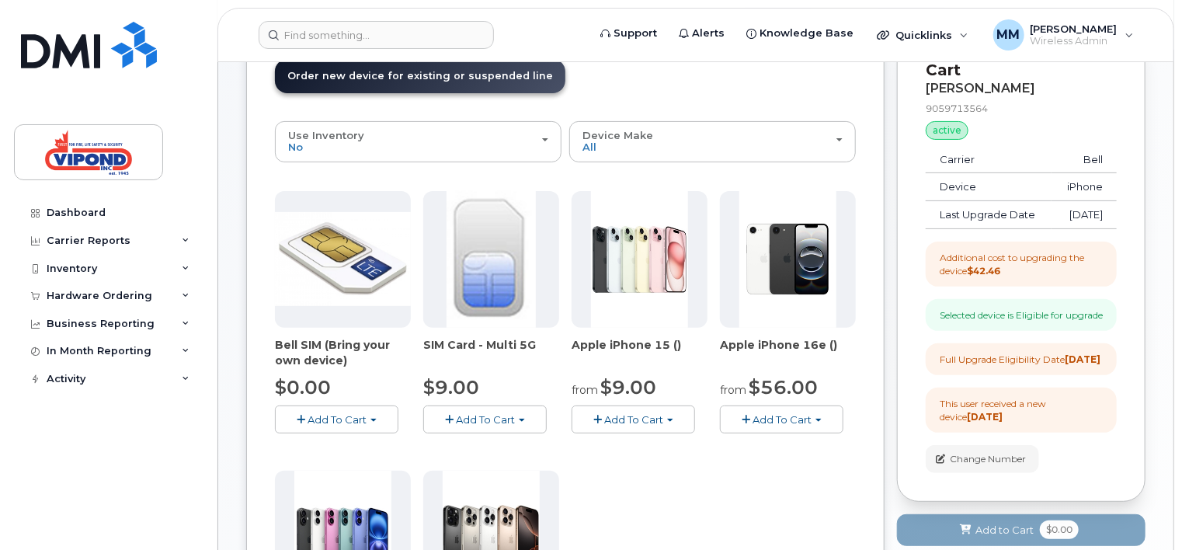
scroll to position [89, 0]
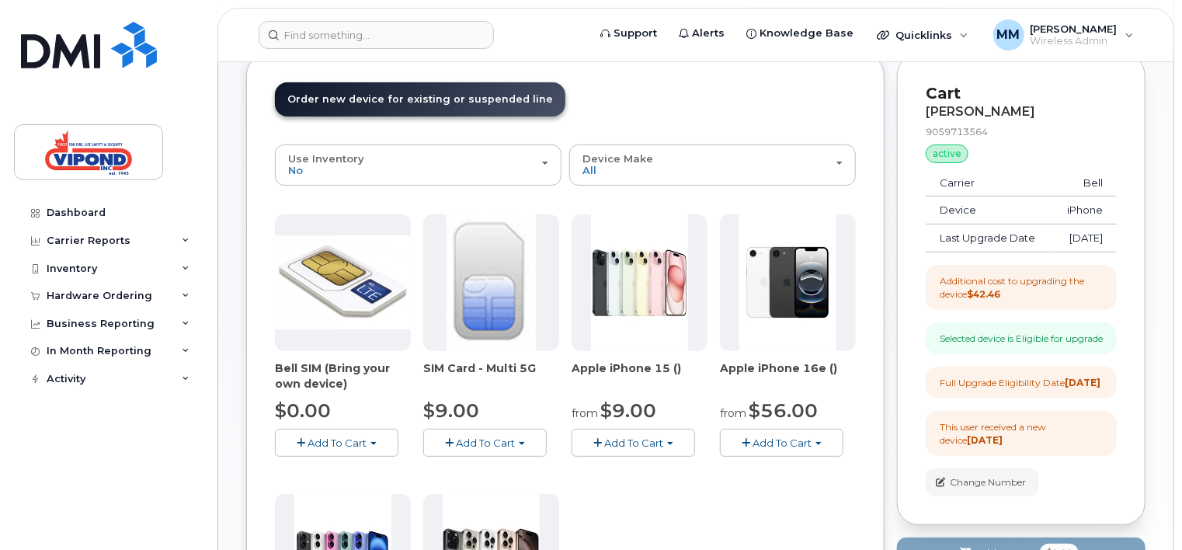
click at [792, 438] on span "Add To Cart" at bounding box center [782, 443] width 59 height 12
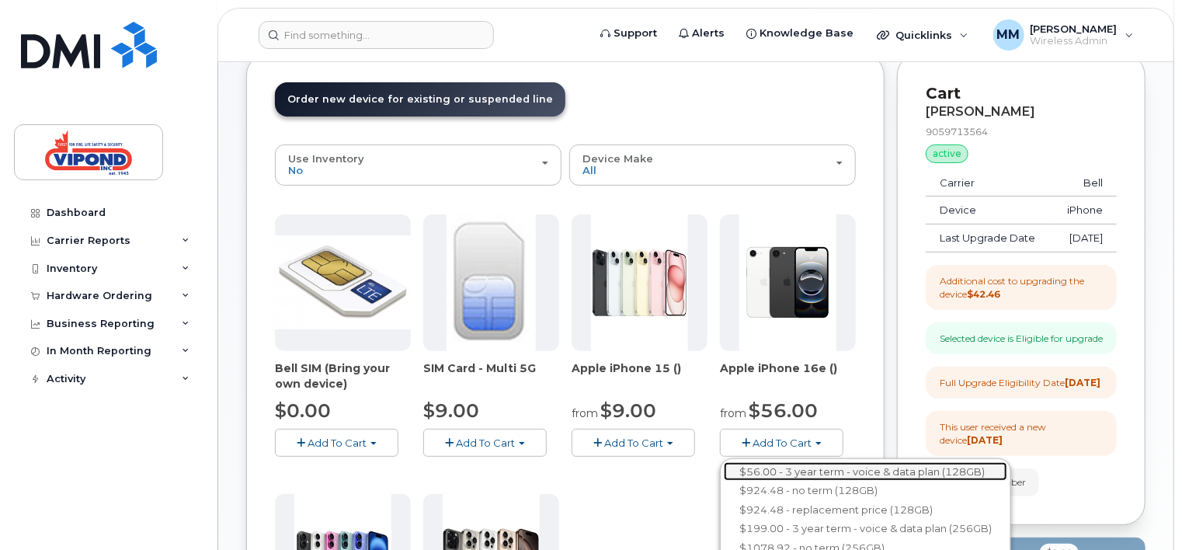
click at [814, 466] on link "$56.00 - 3 year term - voice & data plan (128GB)" at bounding box center [866, 471] width 284 height 19
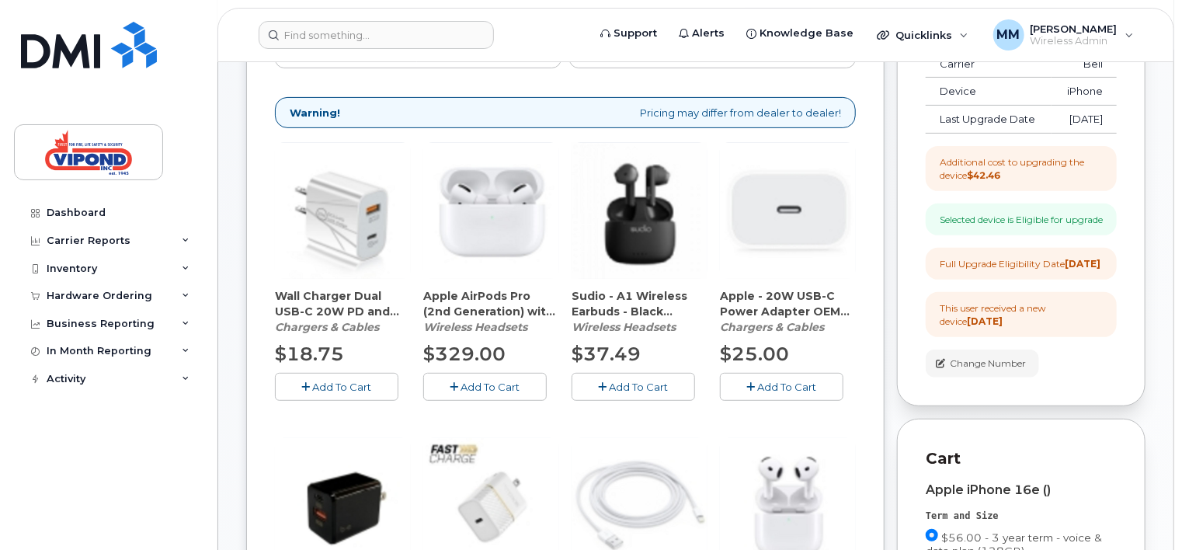
scroll to position [244, 0]
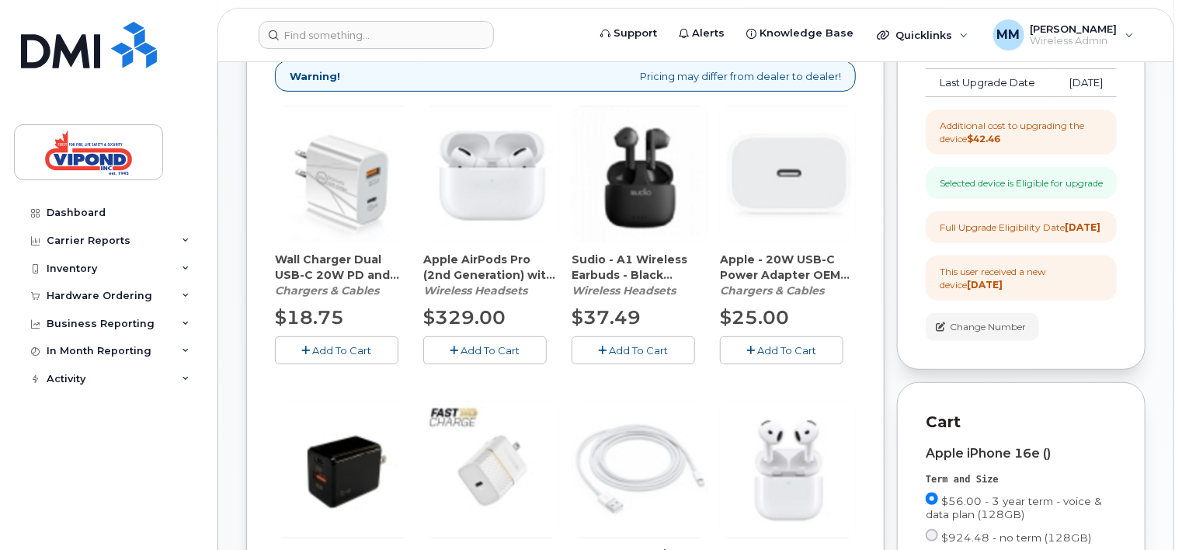
drag, startPoint x: 354, startPoint y: 190, endPoint x: 350, endPoint y: 202, distance: 13.0
click at [354, 190] on img at bounding box center [343, 174] width 136 height 136
click at [356, 349] on span "Add To Cart" at bounding box center [342, 350] width 59 height 12
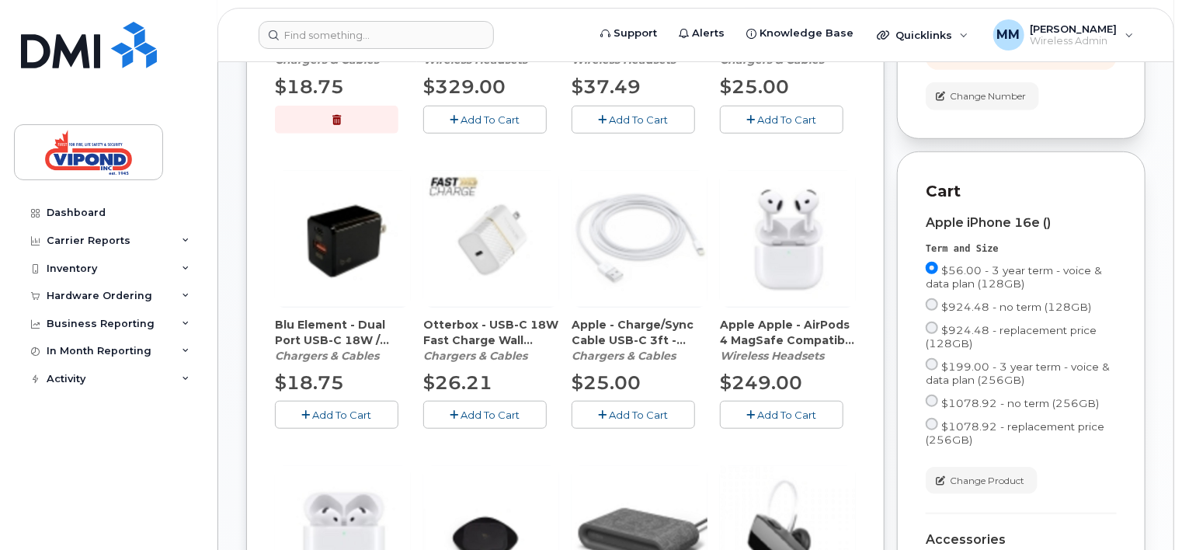
scroll to position [477, 0]
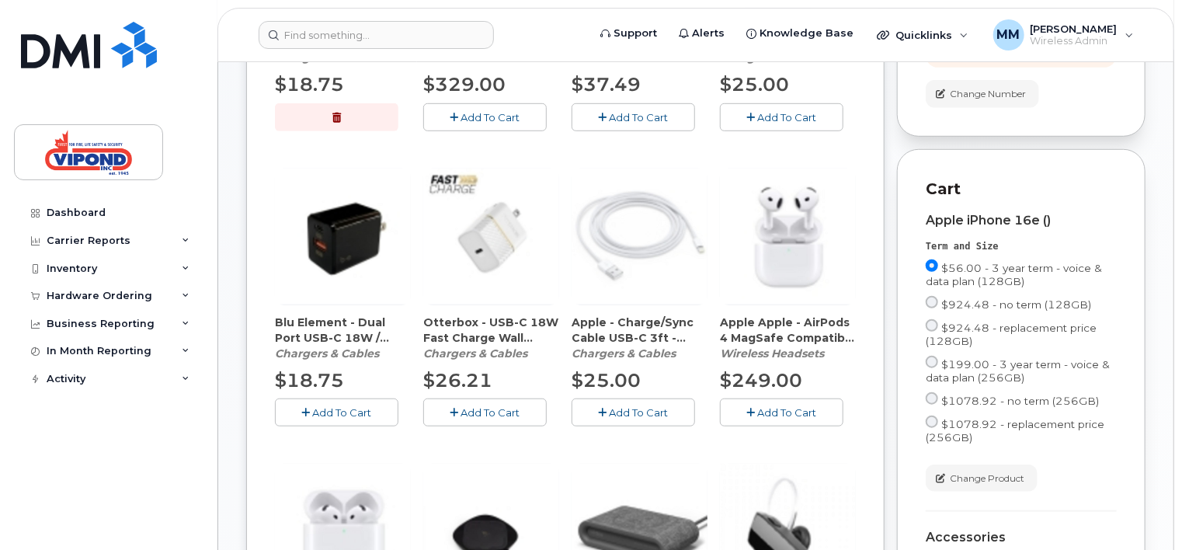
click at [637, 409] on span "Add To Cart" at bounding box center [639, 412] width 59 height 12
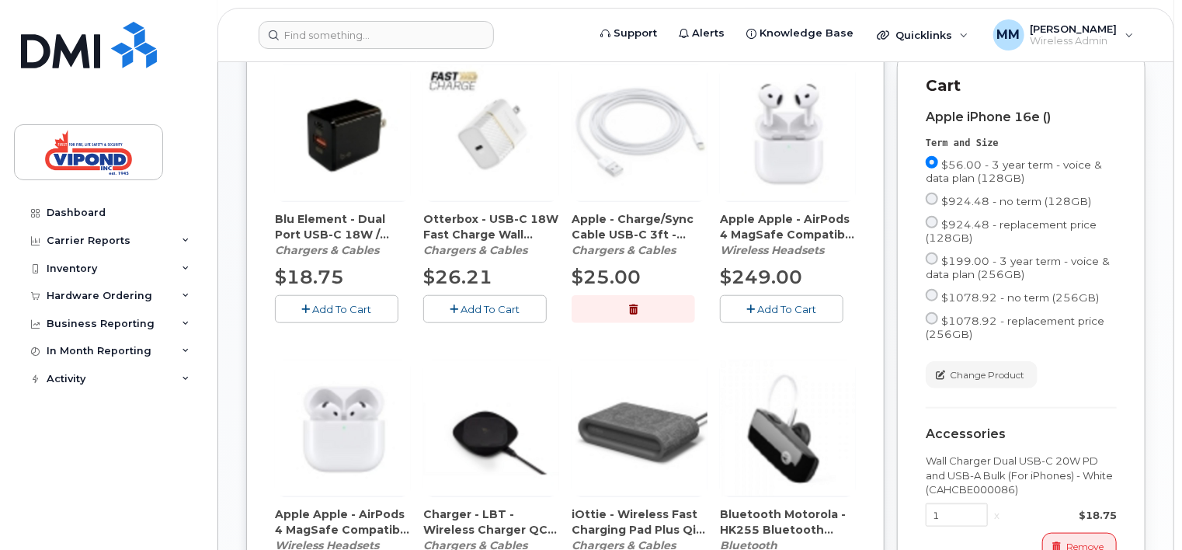
scroll to position [1099, 0]
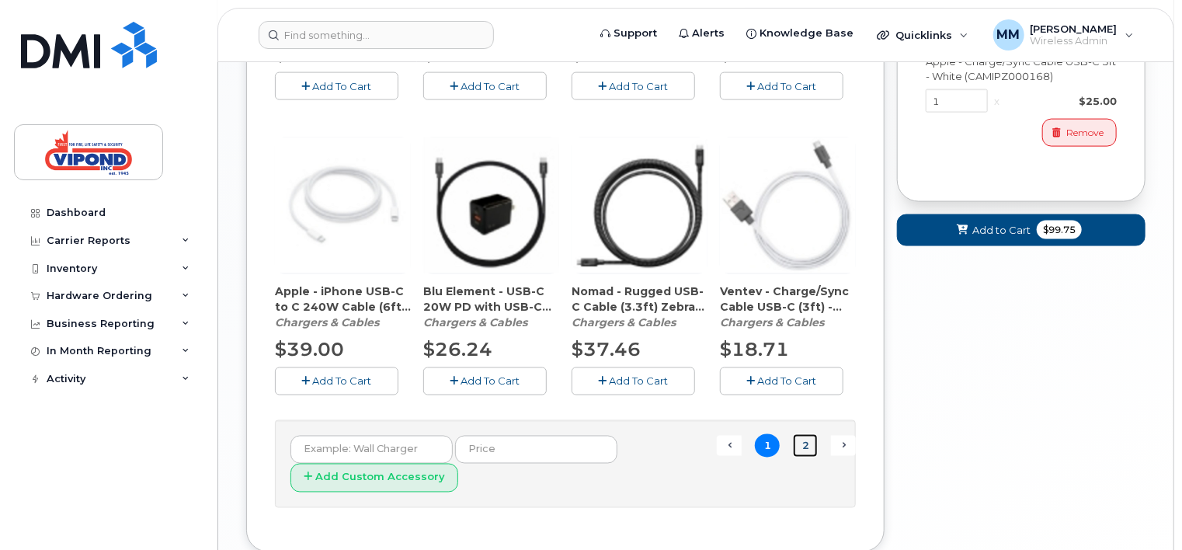
click at [814, 447] on link "2" at bounding box center [805, 446] width 25 height 24
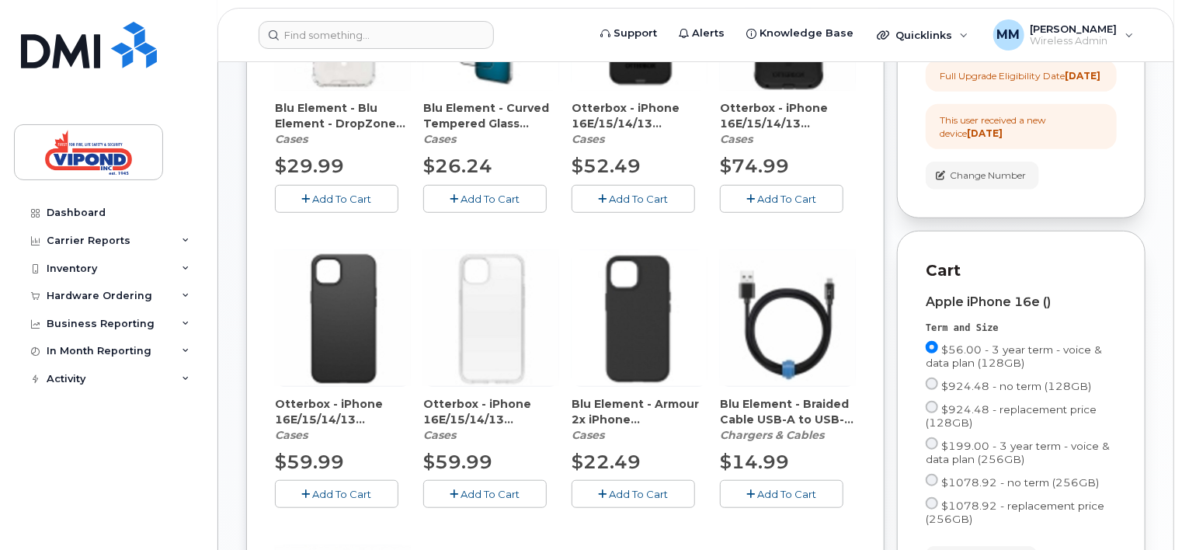
scroll to position [162, 0]
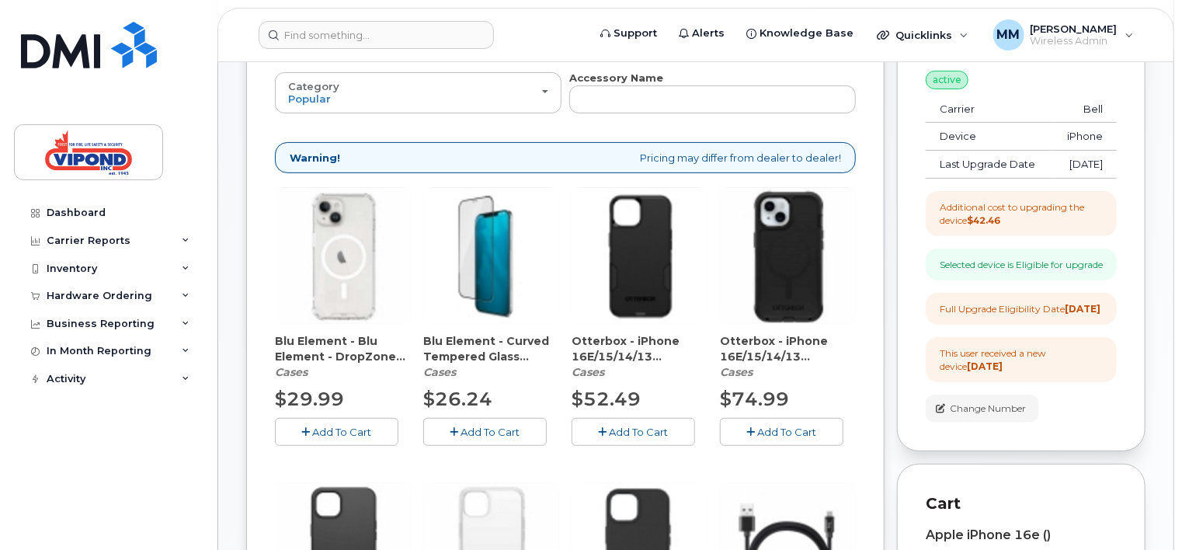
click at [646, 263] on img at bounding box center [640, 256] width 136 height 136
click at [657, 429] on span "Add To Cart" at bounding box center [639, 432] width 59 height 12
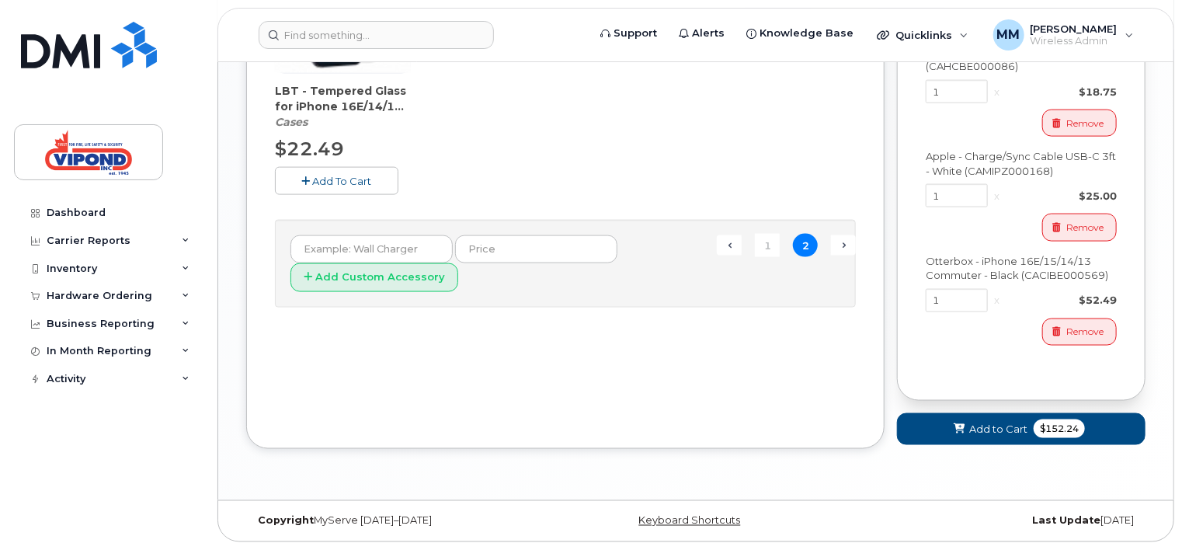
scroll to position [1043, 0]
click at [1067, 432] on span "$152.24" at bounding box center [1059, 429] width 51 height 19
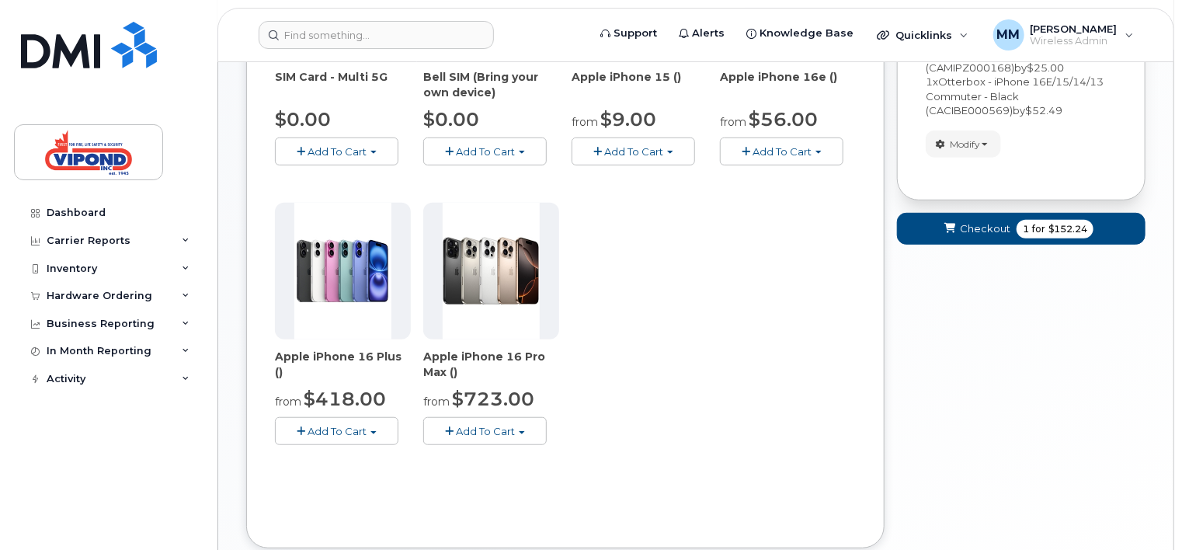
scroll to position [388, 0]
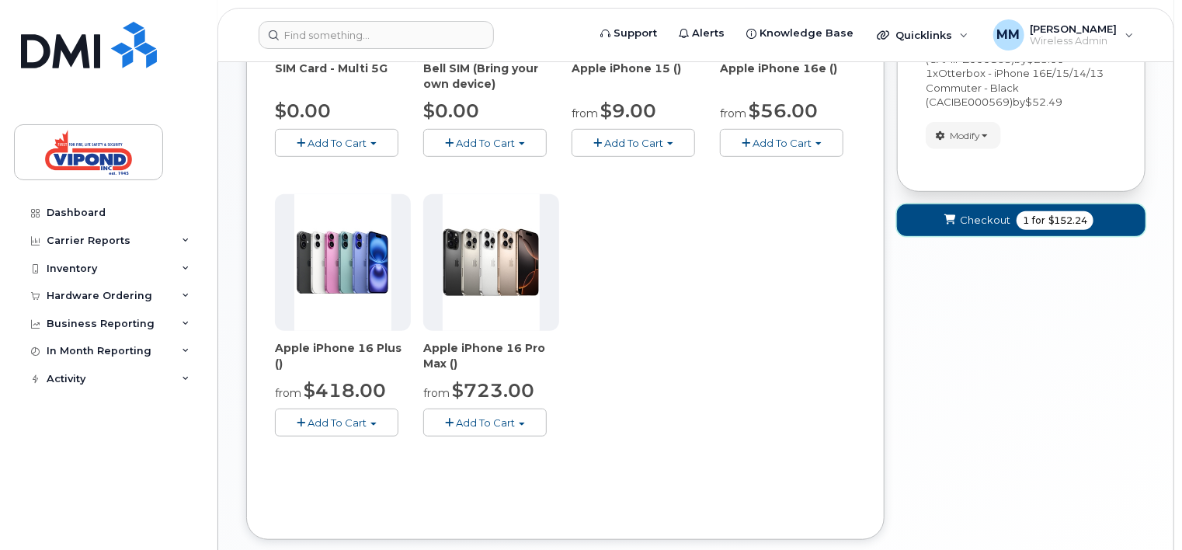
click at [988, 220] on span "Checkout" at bounding box center [985, 220] width 50 height 15
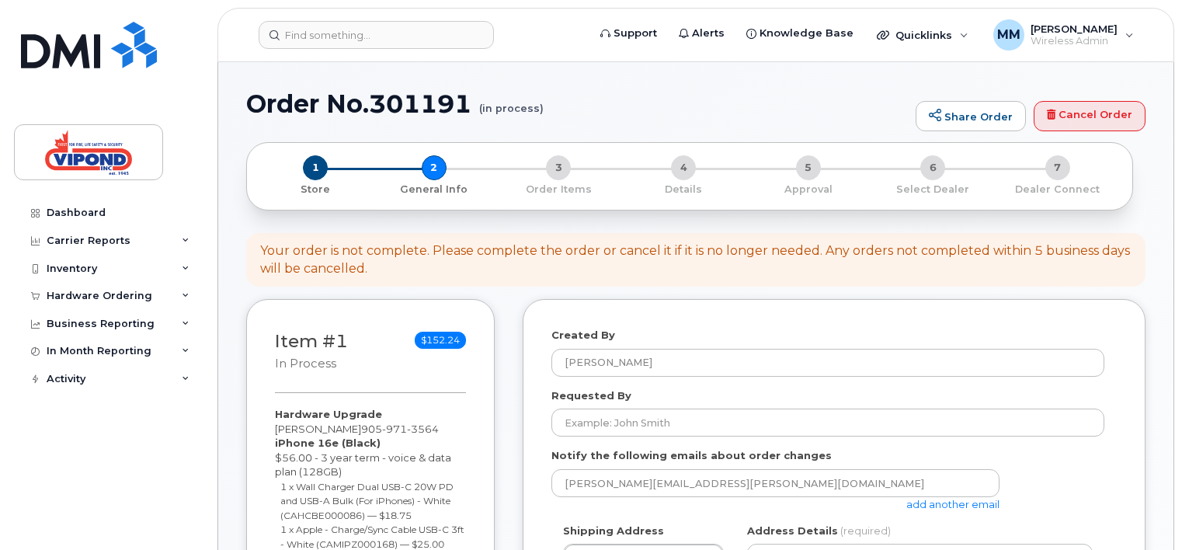
select select
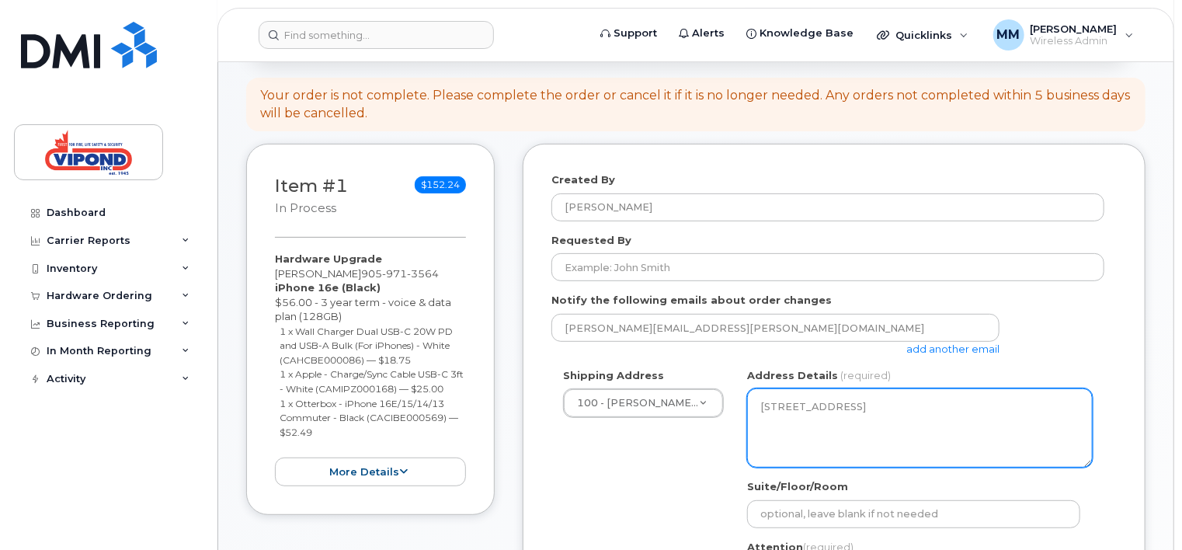
scroll to position [233, 0]
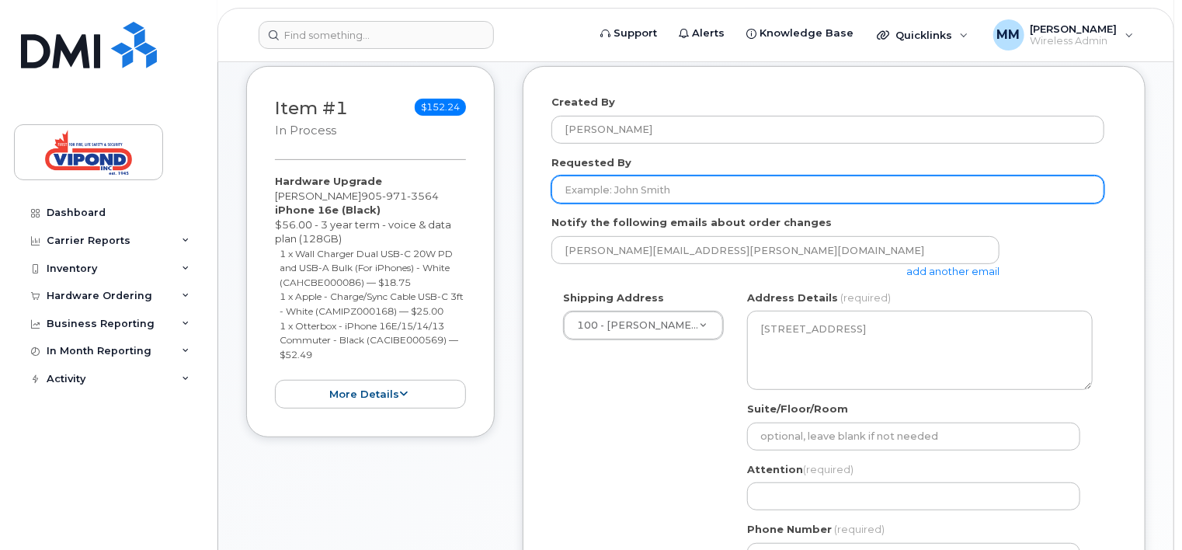
click at [643, 188] on input "Requested By" at bounding box center [828, 190] width 553 height 28
type input "matt"
type input "4164593602"
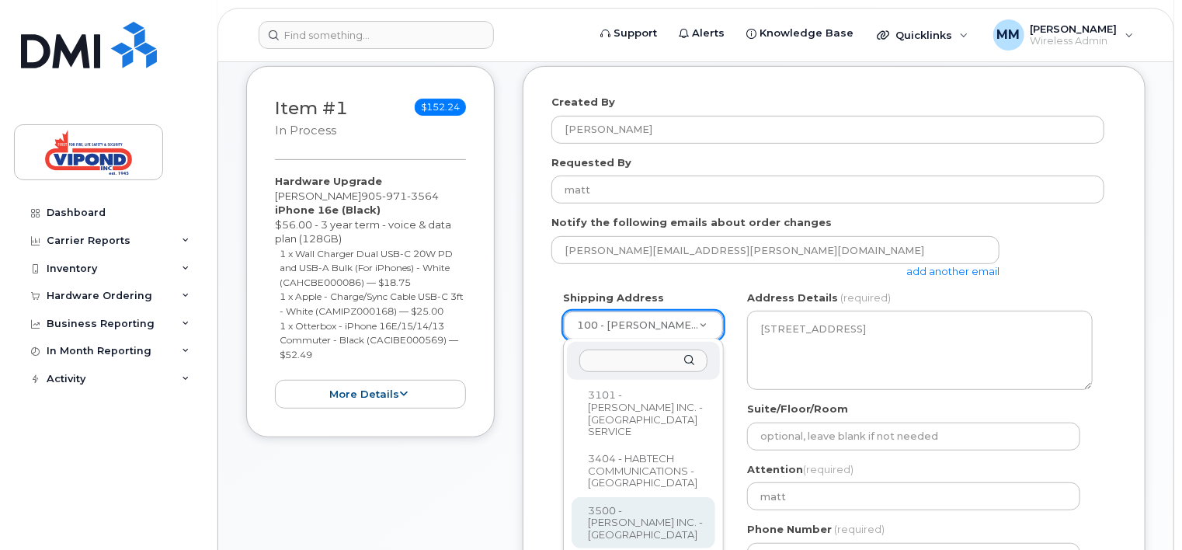
scroll to position [932, 0]
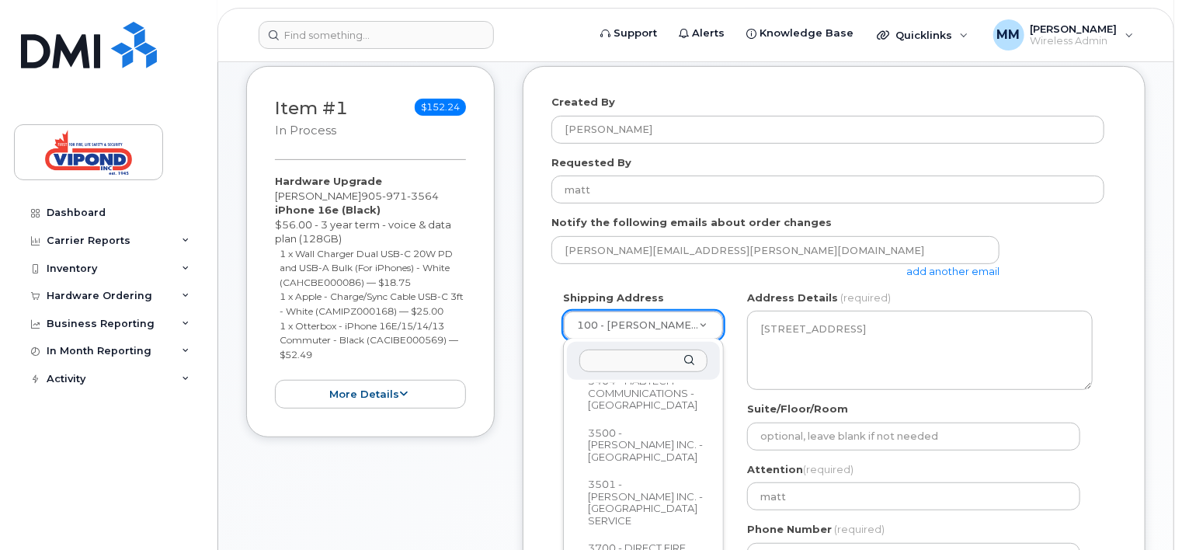
select select
type textarea "[STREET_ADDRESS]"
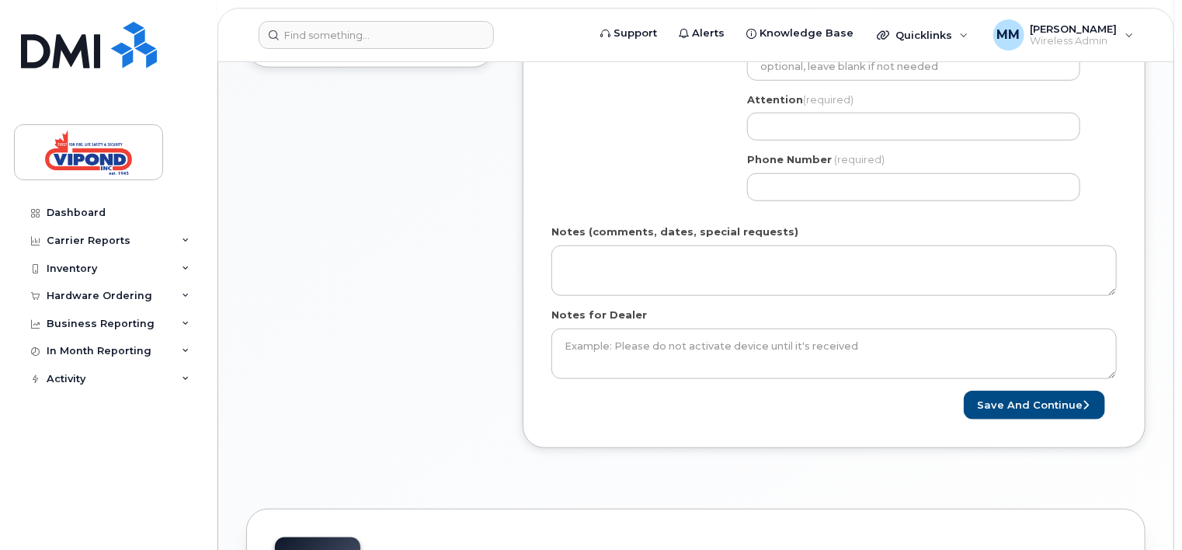
scroll to position [622, 0]
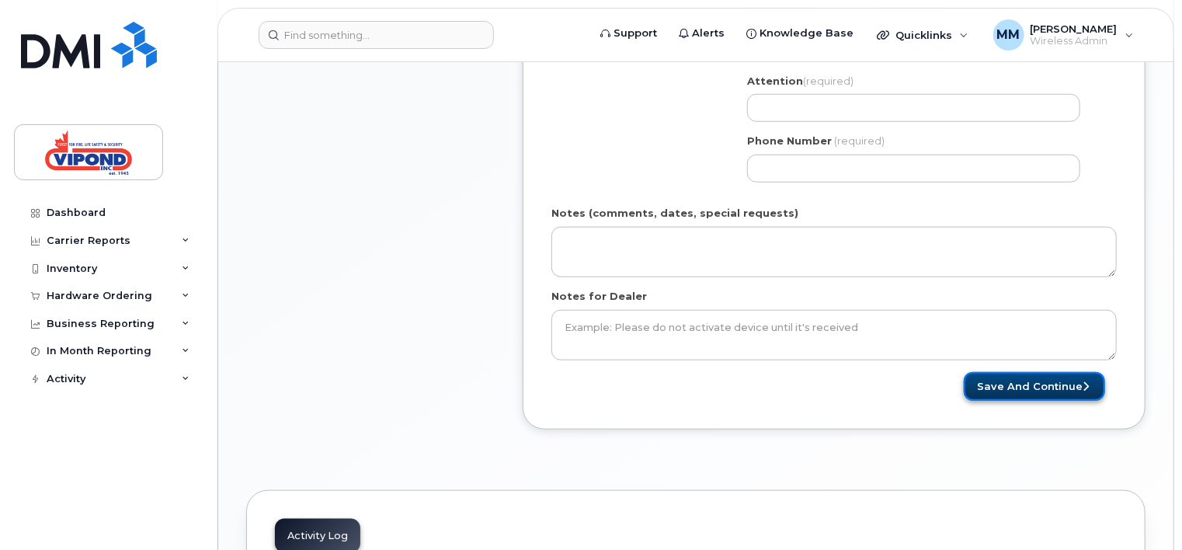
click at [1056, 386] on button "Save and Continue" at bounding box center [1034, 386] width 141 height 29
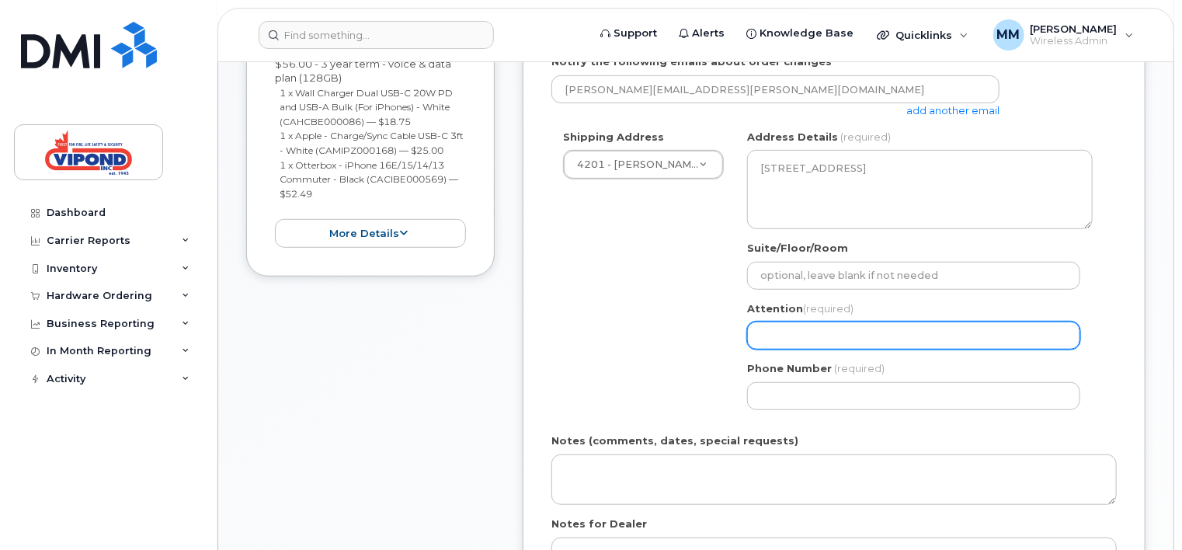
scroll to position [388, 0]
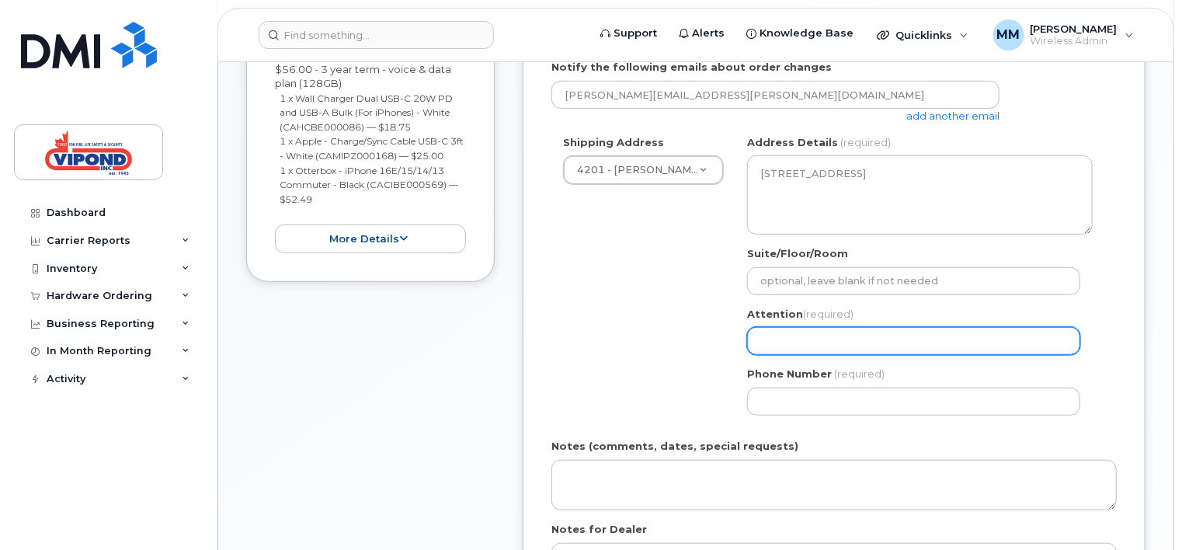
click at [820, 341] on input "Attention (required)" at bounding box center [913, 341] width 333 height 28
type input "matt"
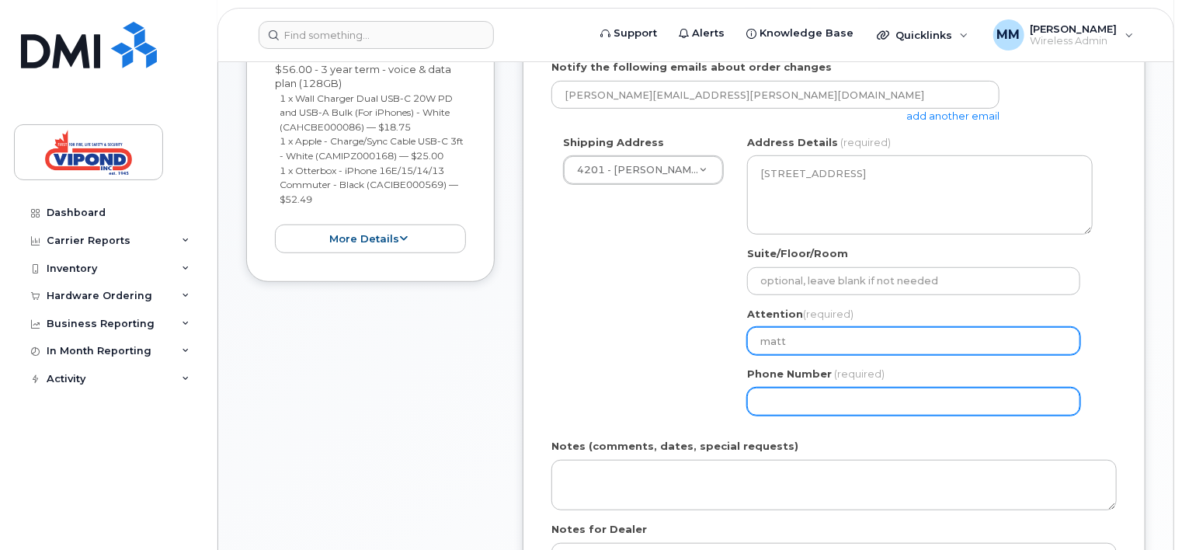
type input "4164593602"
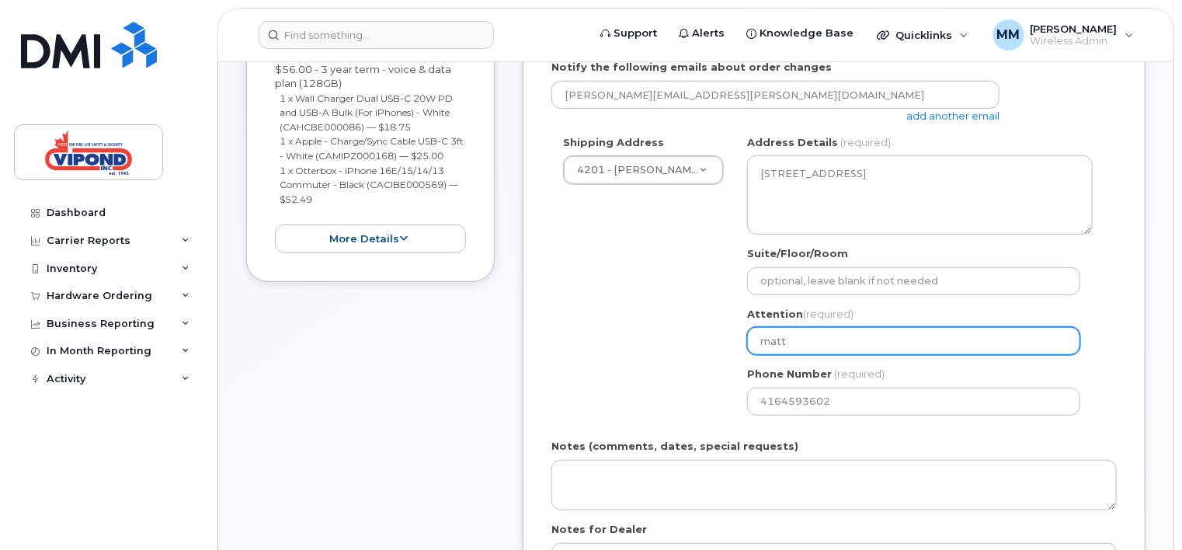
select select
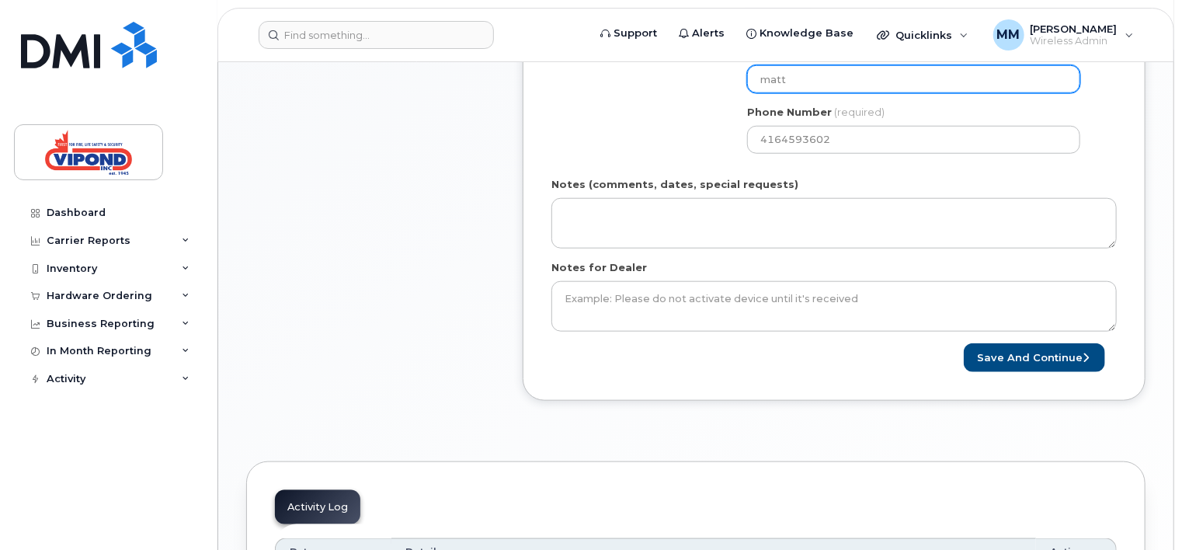
scroll to position [699, 0]
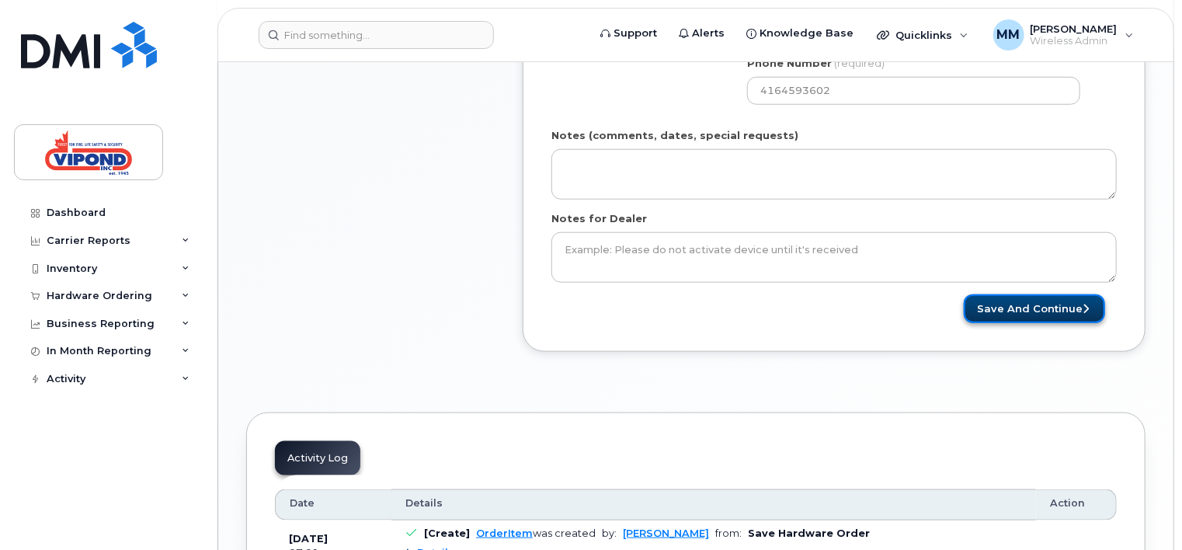
click at [1037, 303] on button "Save and Continue" at bounding box center [1034, 308] width 141 height 29
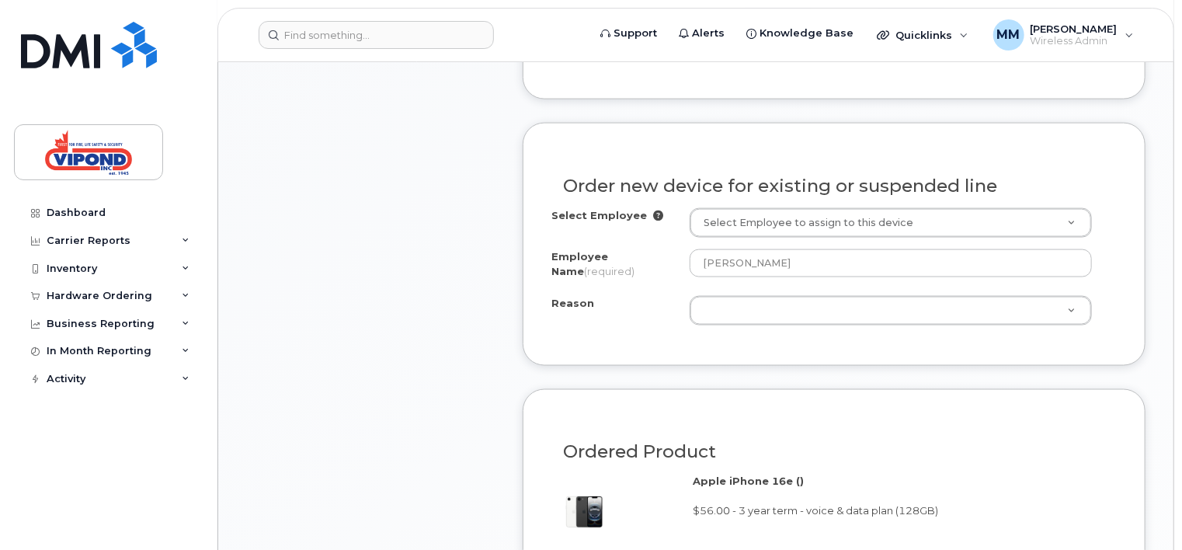
scroll to position [1088, 0]
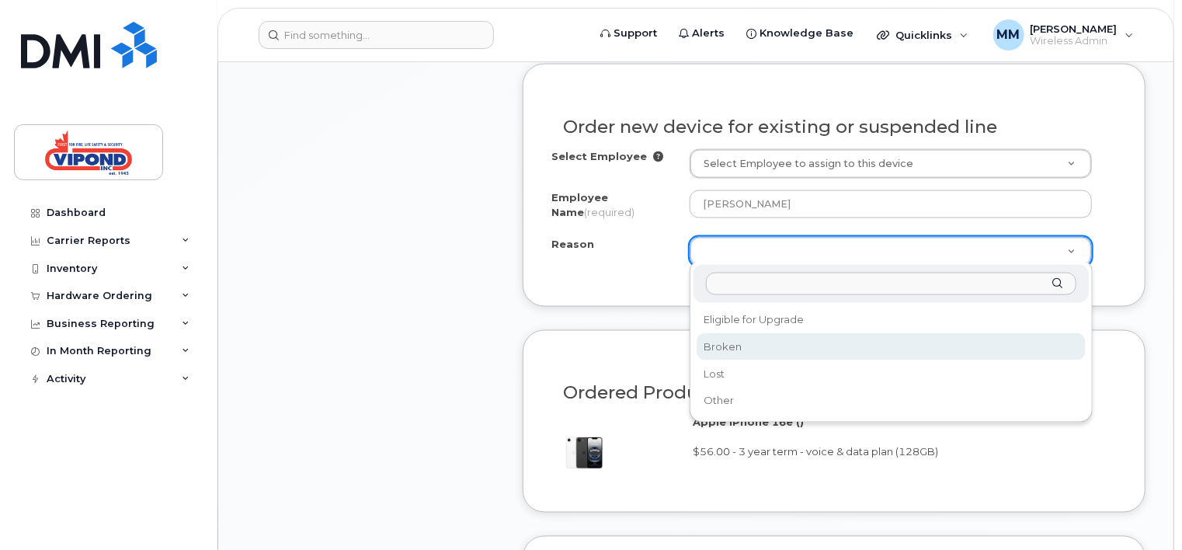
select select "broken"
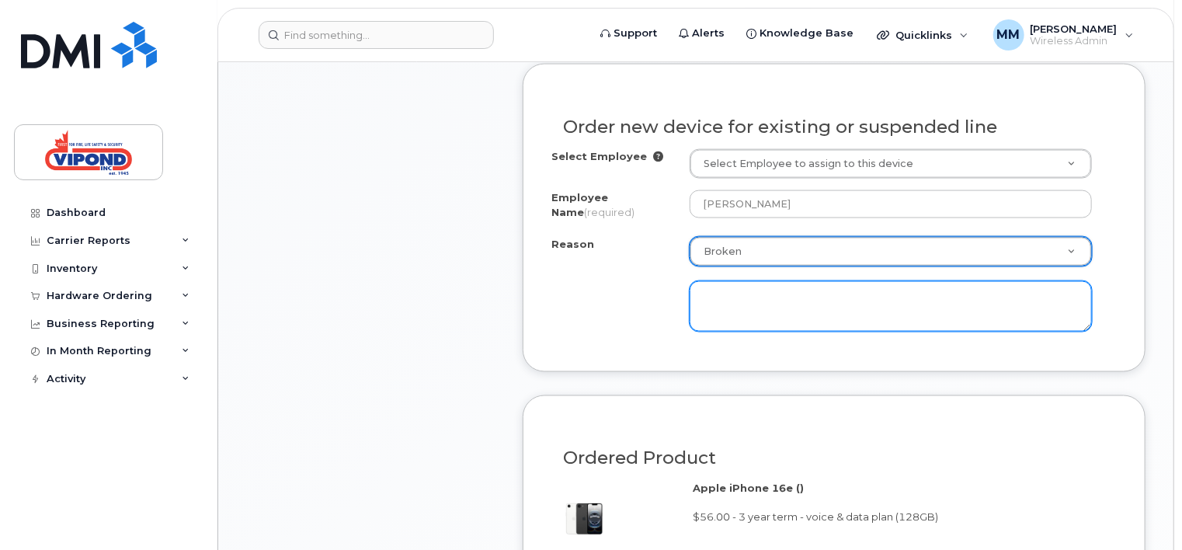
click at [726, 295] on textarea at bounding box center [891, 306] width 402 height 51
type textarea "wont charge"
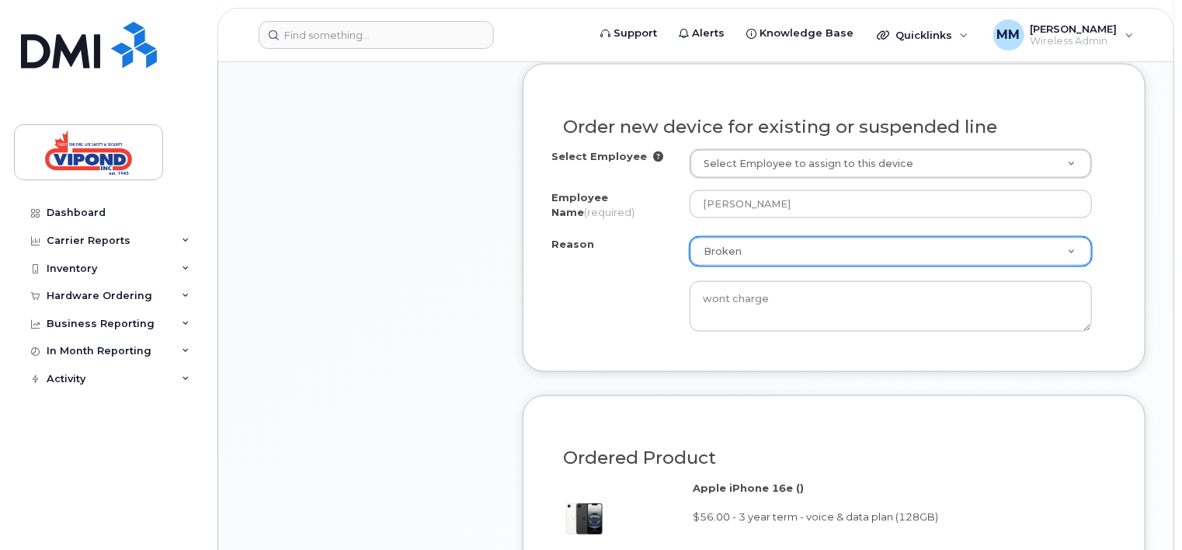
click at [649, 218] on div "Employee Name (required)" at bounding box center [621, 207] width 138 height 35
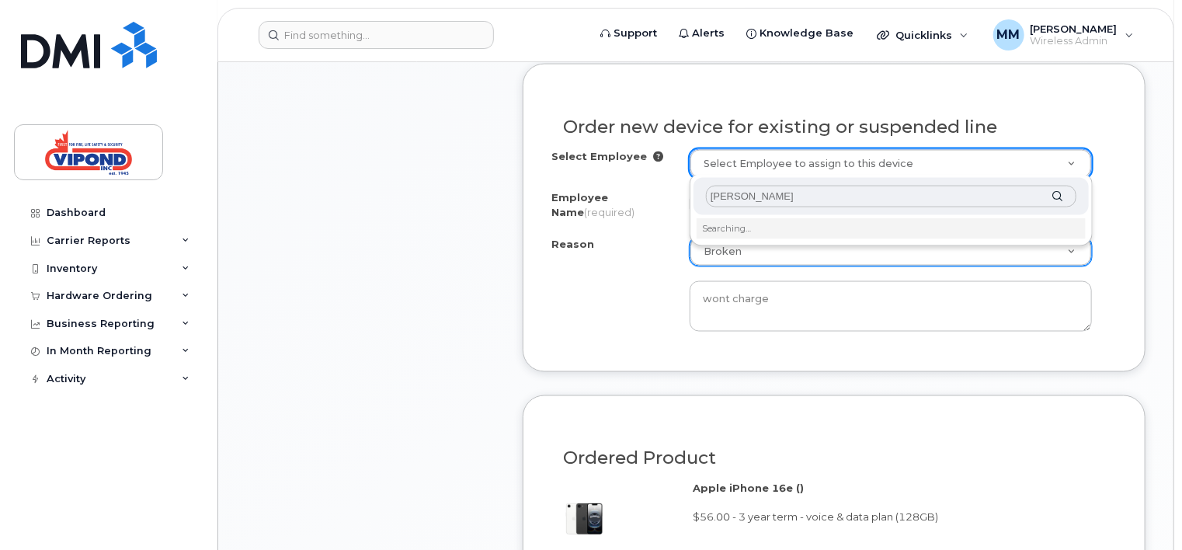
type input "lisa brown"
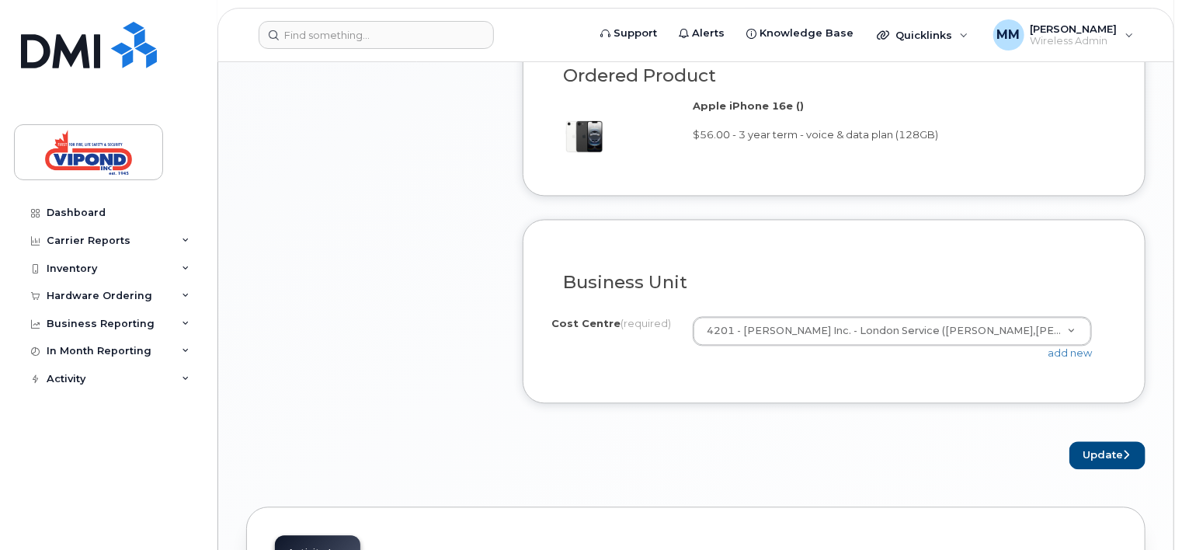
scroll to position [1476, 0]
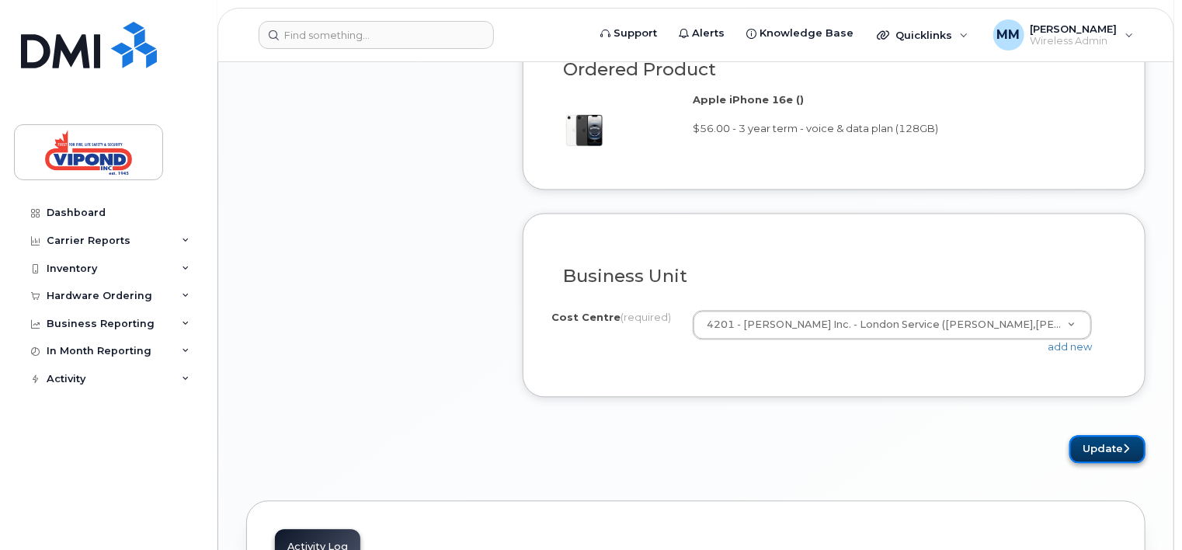
click at [1106, 442] on button "Update" at bounding box center [1108, 450] width 76 height 29
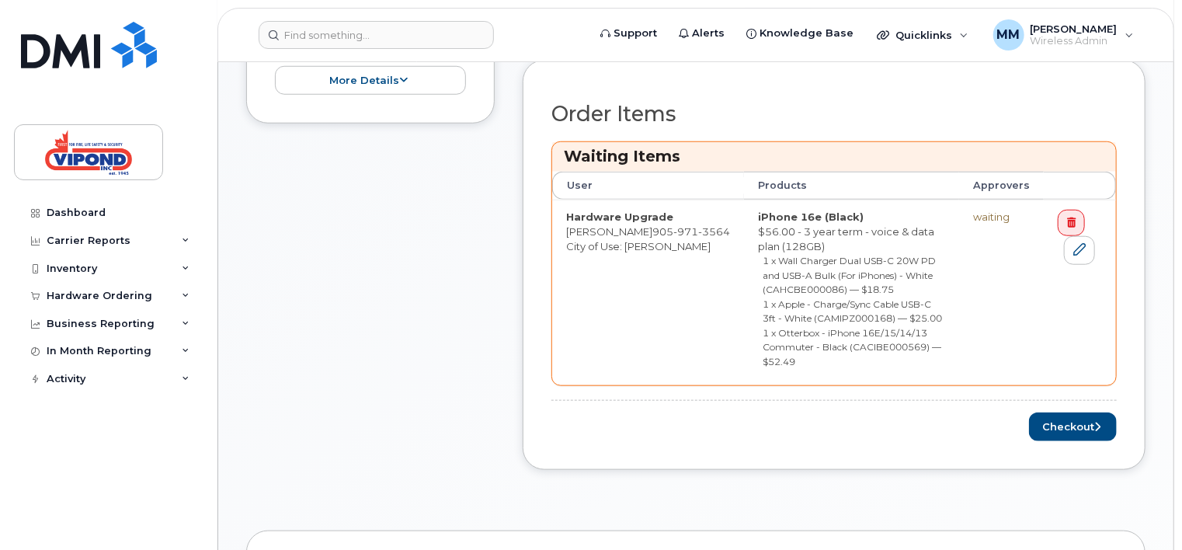
scroll to position [622, 0]
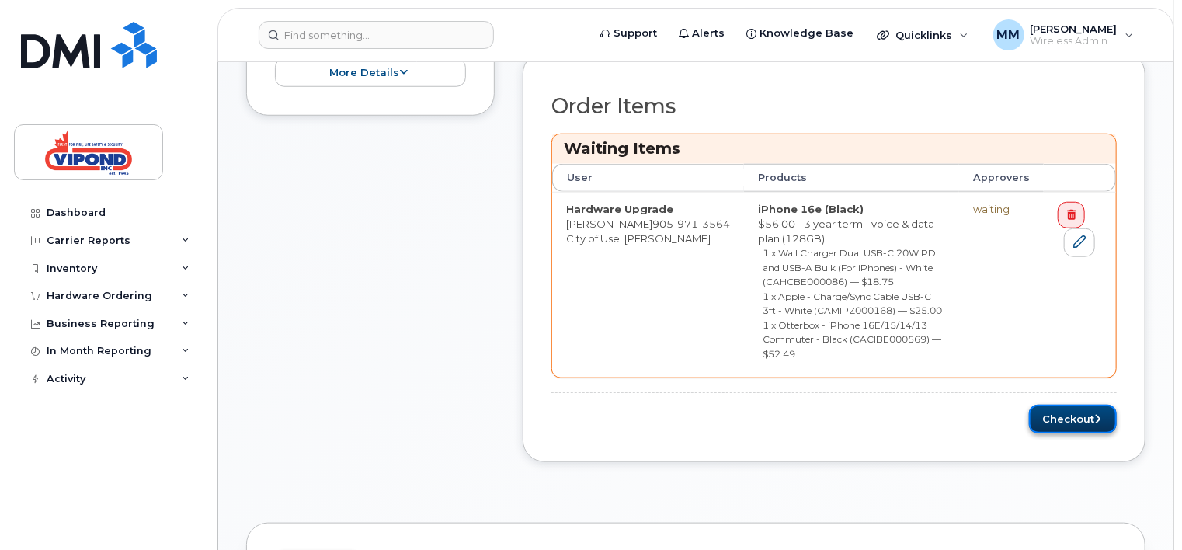
click at [1081, 405] on button "Checkout" at bounding box center [1073, 419] width 88 height 29
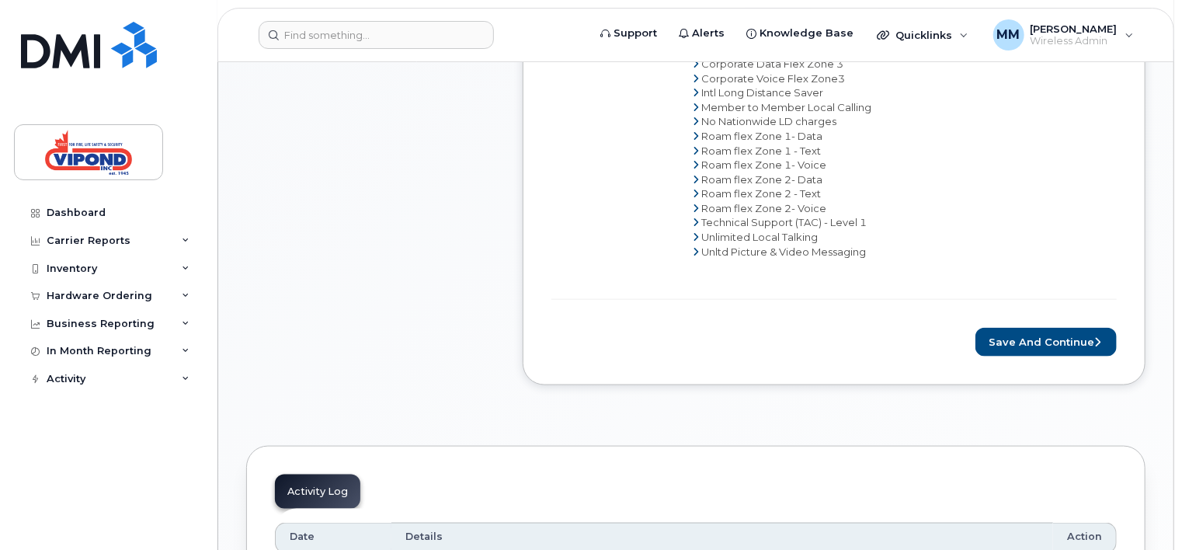
scroll to position [855, 0]
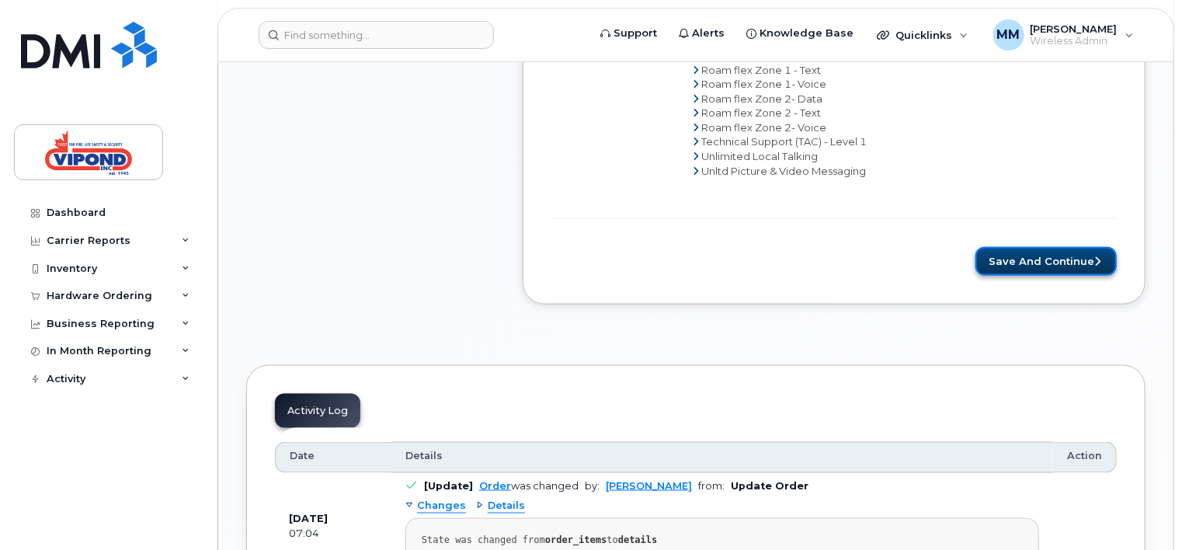
click at [1066, 256] on button "Save and Continue" at bounding box center [1046, 261] width 141 height 29
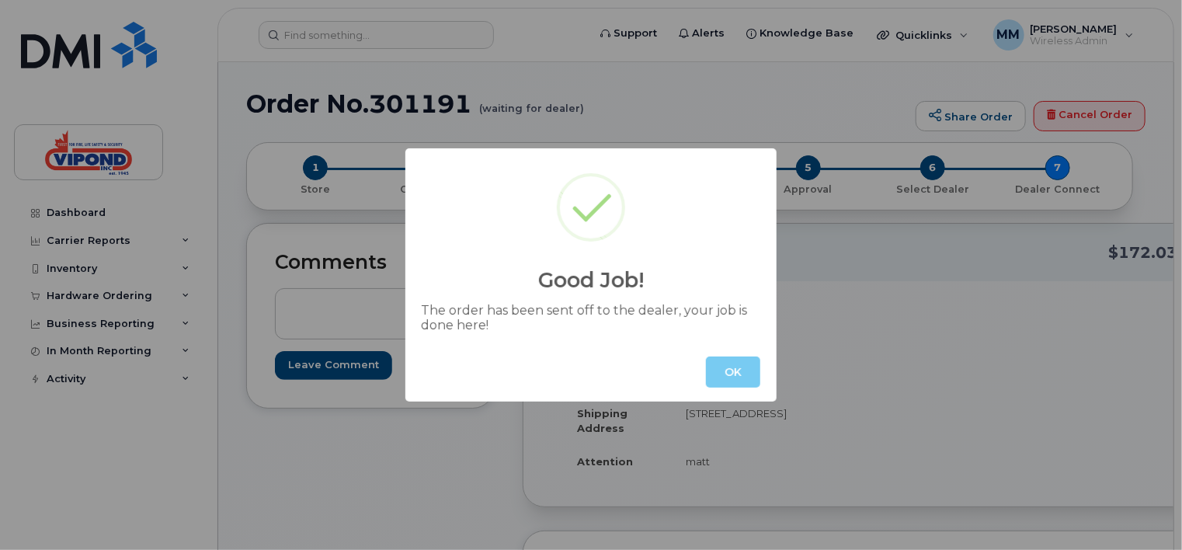
click at [747, 369] on button "OK" at bounding box center [733, 372] width 54 height 31
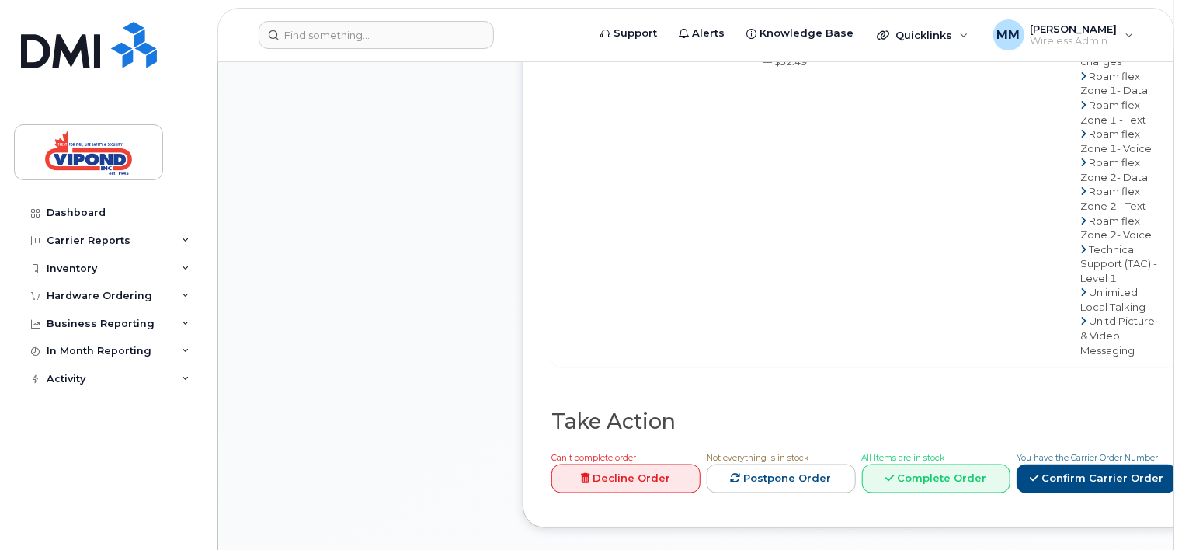
scroll to position [1165, 0]
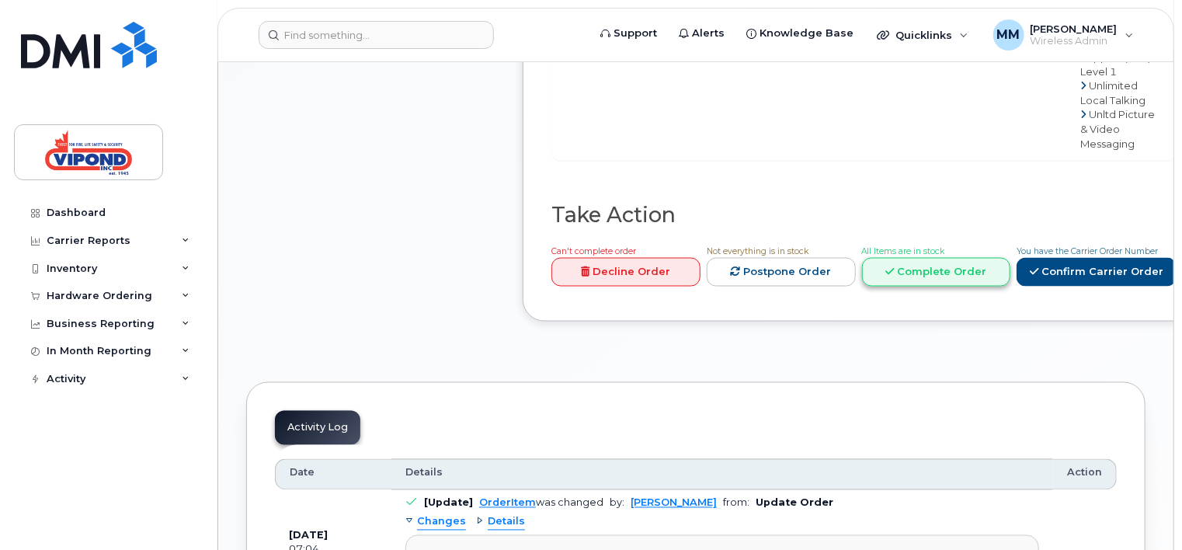
click at [899, 258] on link "Complete Order" at bounding box center [936, 272] width 149 height 29
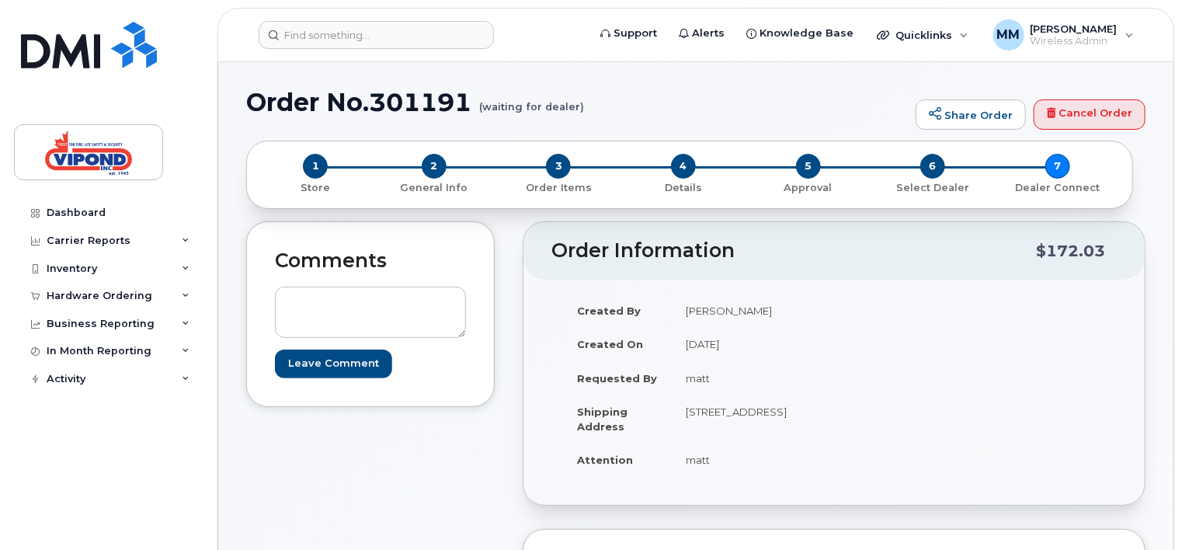
scroll to position [0, 0]
